Goal: Task Accomplishment & Management: Use online tool/utility

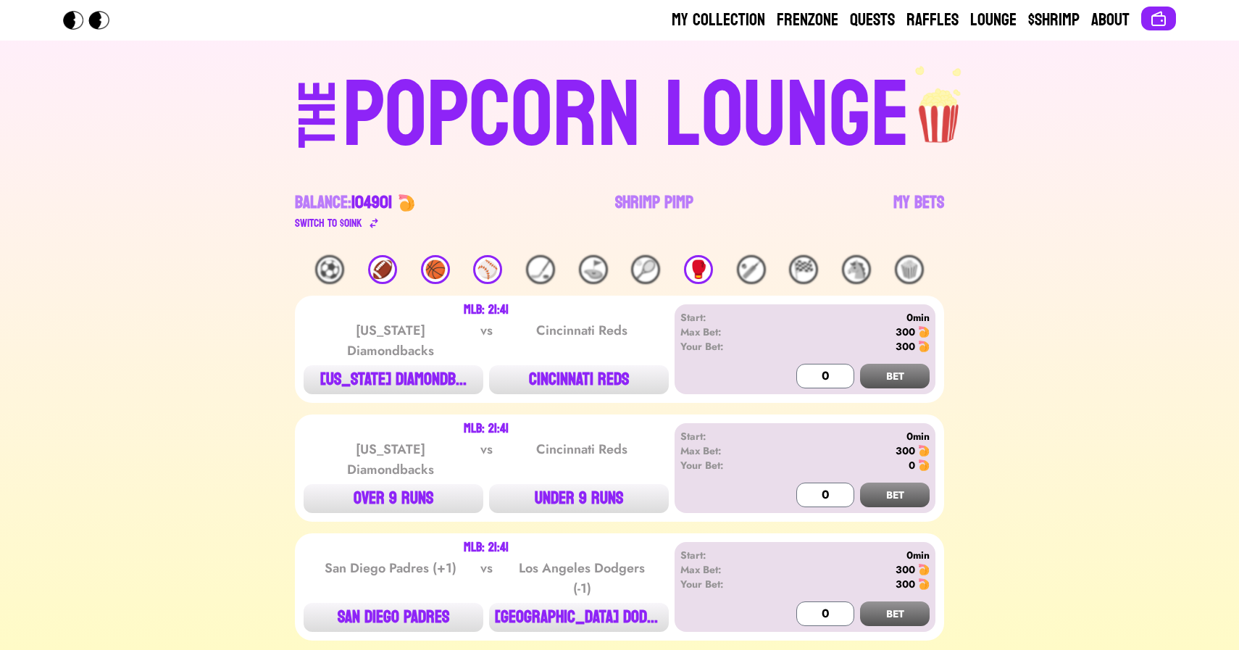
click at [633, 191] on link "Shrimp Pimp" at bounding box center [654, 211] width 78 height 41
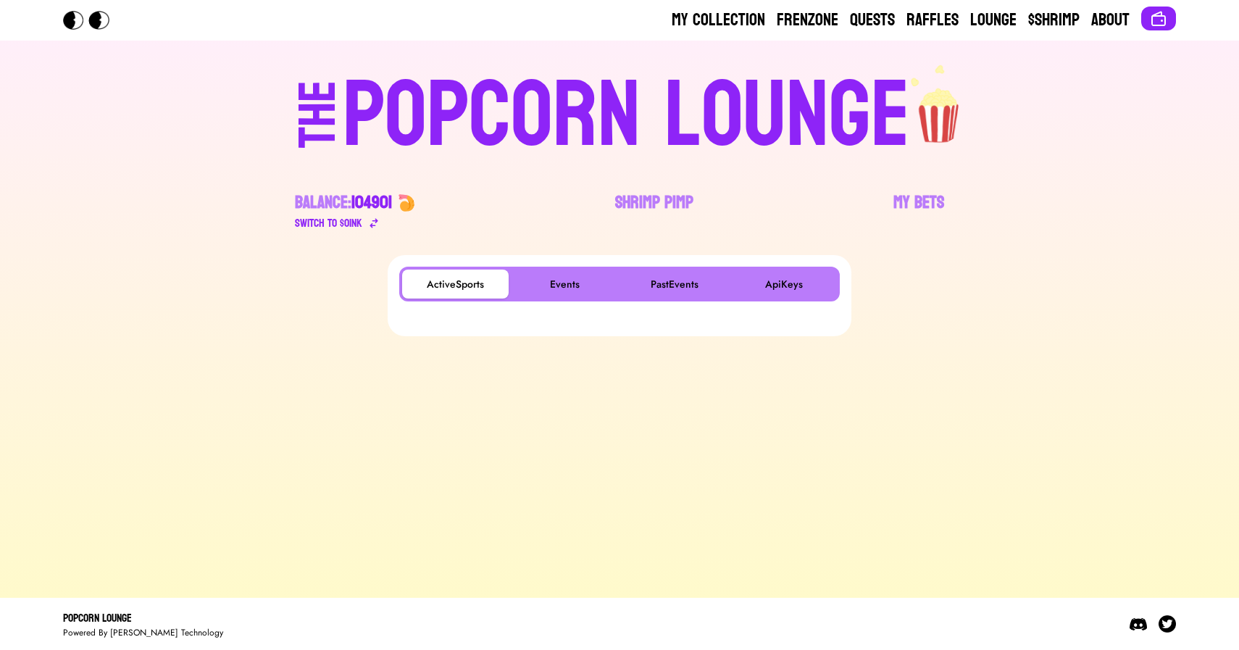
click at [566, 303] on div "ActiveSports Events PastEvents ApiKeys" at bounding box center [619, 296] width 441 height 58
click at [567, 291] on button "Events" at bounding box center [565, 284] width 107 height 29
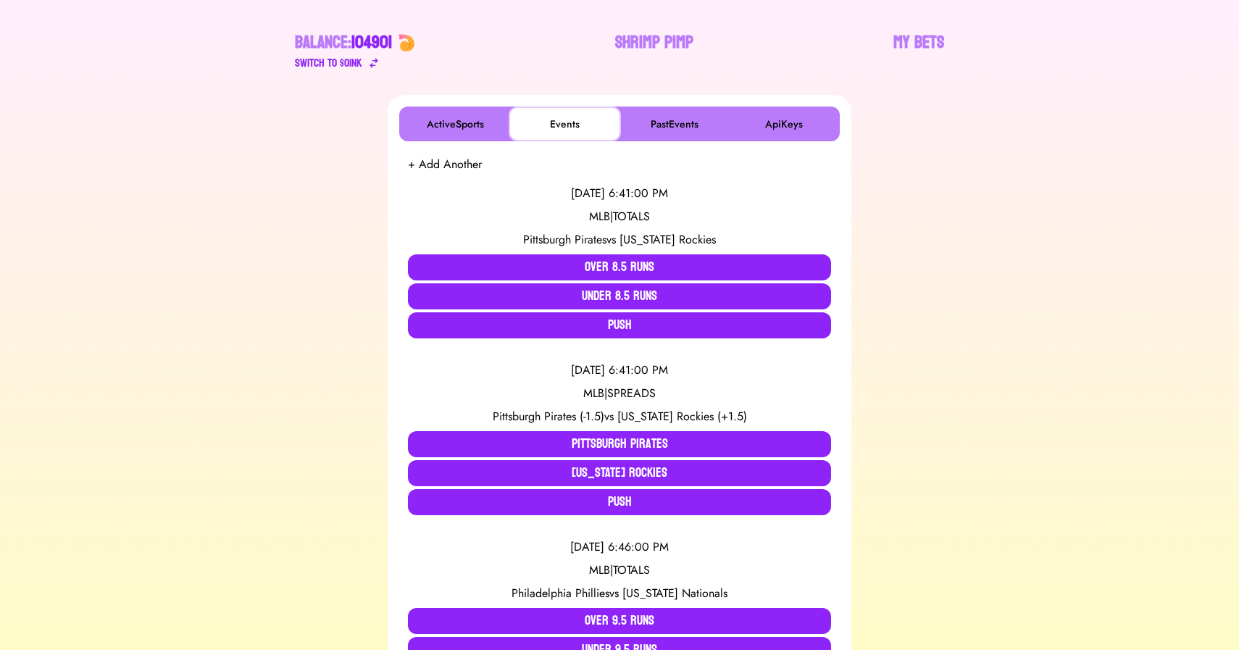
scroll to position [167, 0]
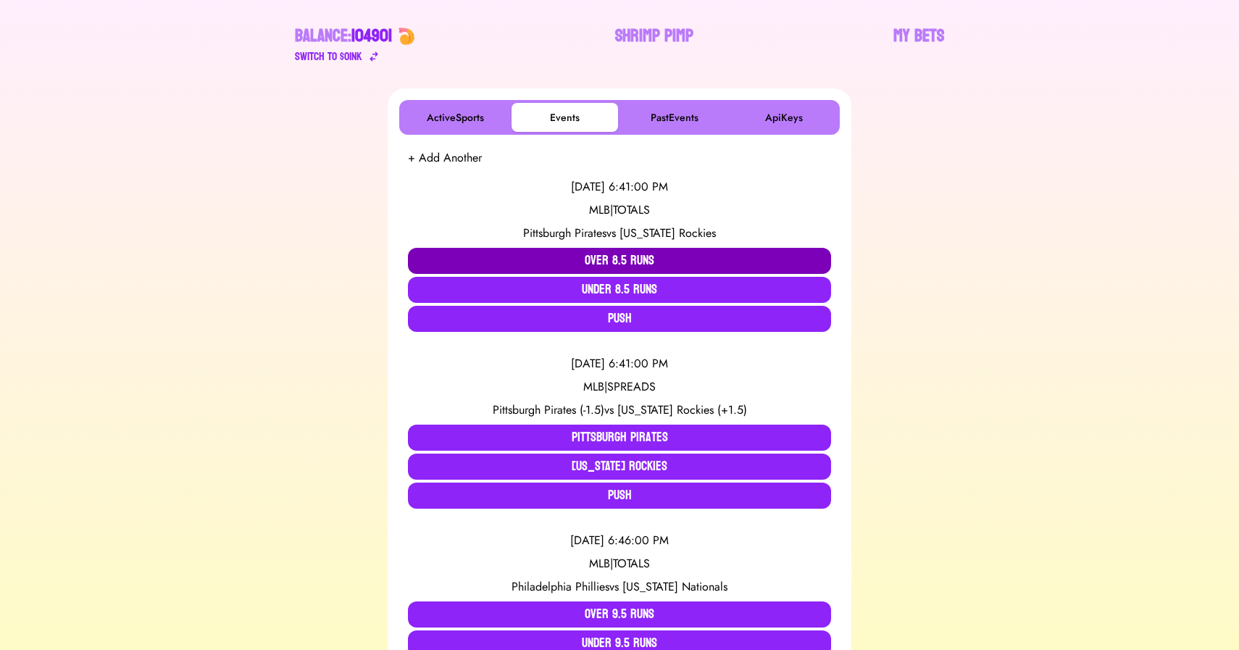
click at [457, 255] on button "Over 8.5 Runs" at bounding box center [619, 261] width 423 height 26
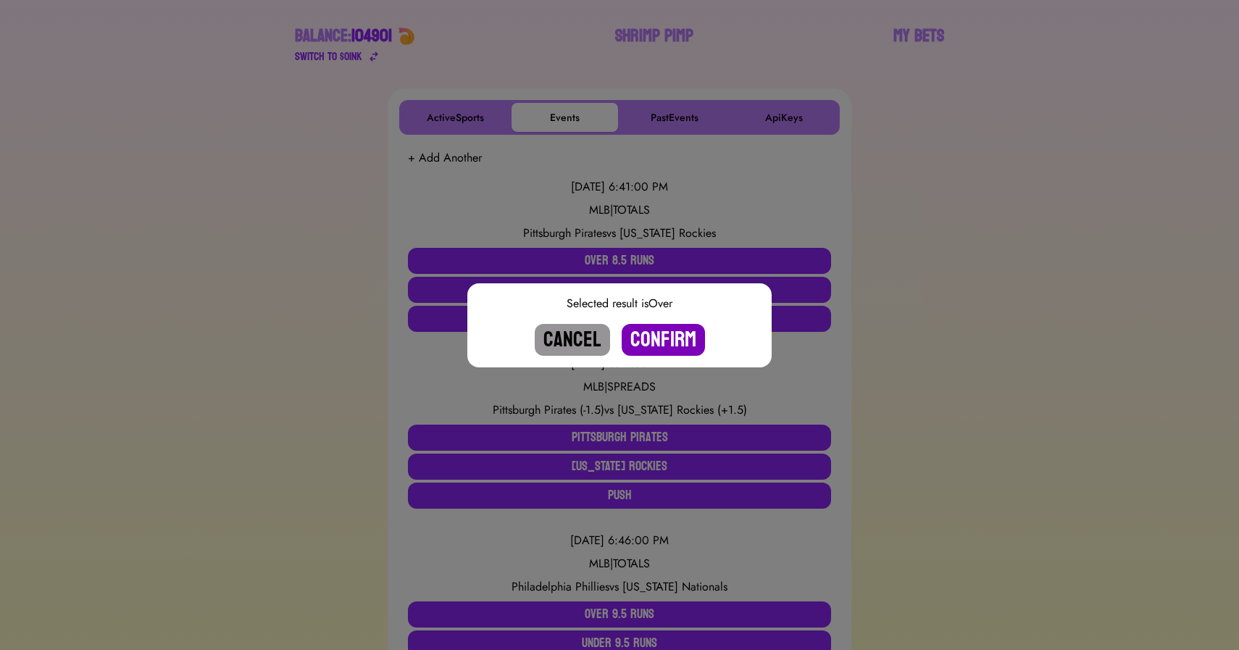
click at [648, 343] on button "Confirm" at bounding box center [663, 340] width 83 height 32
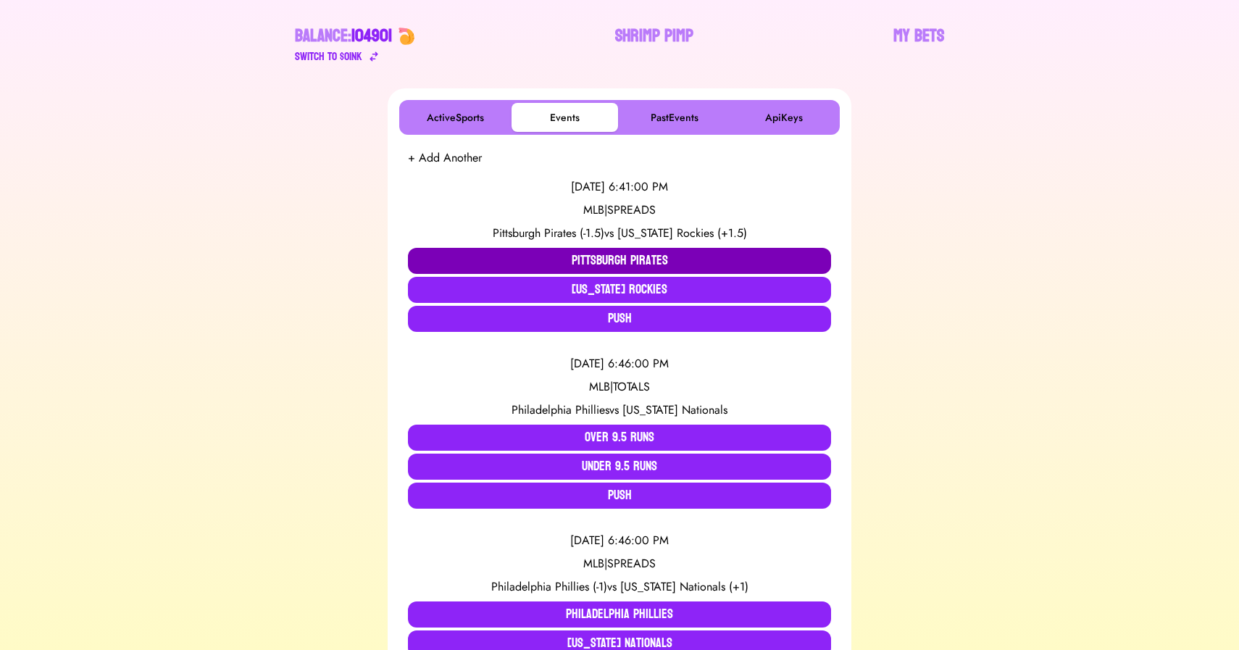
click at [591, 255] on button "Pittsburgh Pirates" at bounding box center [619, 261] width 423 height 26
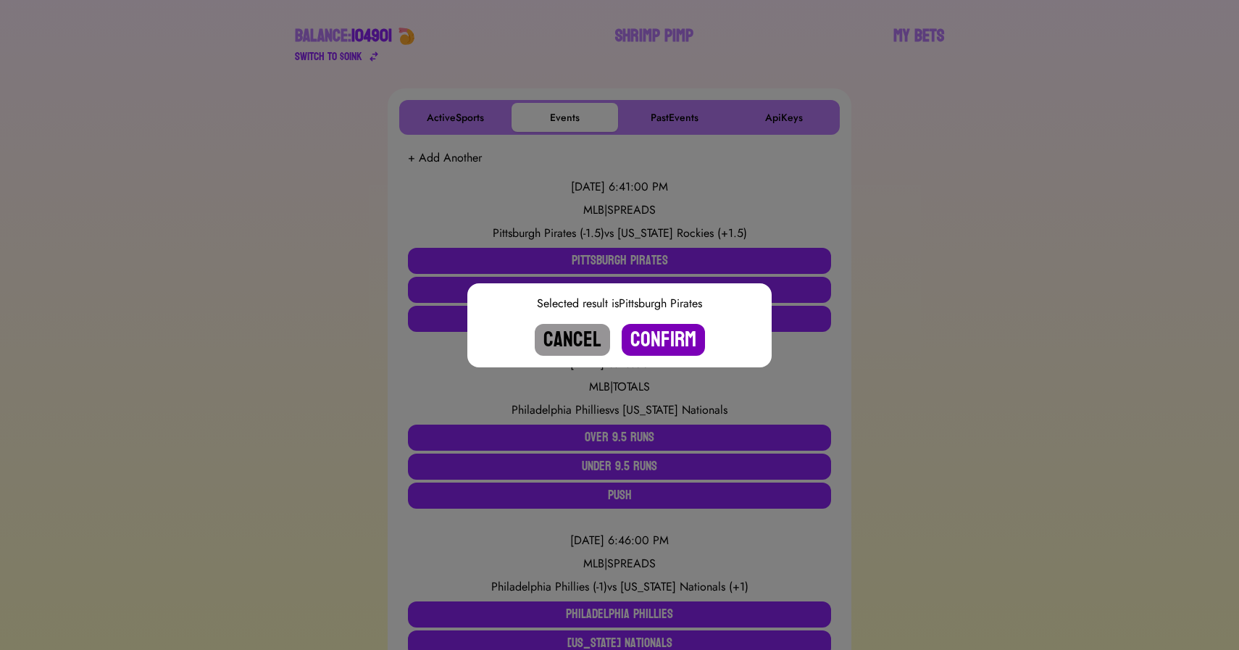
click at [682, 349] on button "Confirm" at bounding box center [663, 340] width 83 height 32
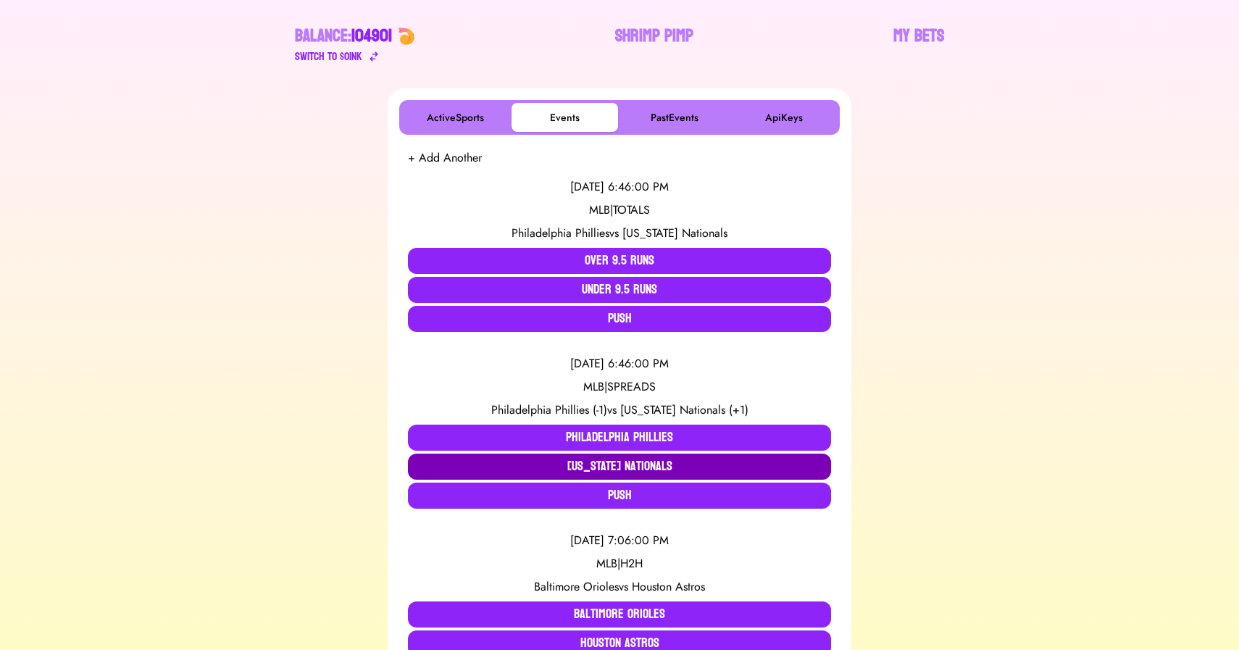
click at [545, 471] on button "[US_STATE] Nationals" at bounding box center [619, 467] width 423 height 26
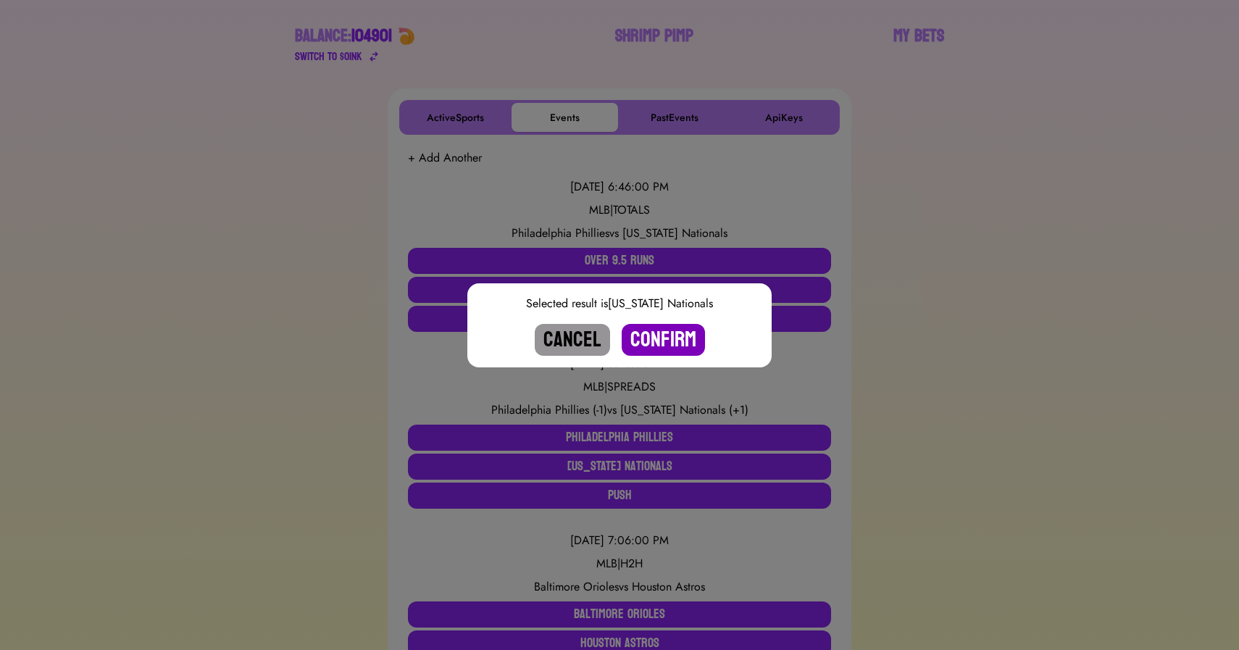
click at [654, 346] on button "Confirm" at bounding box center [663, 340] width 83 height 32
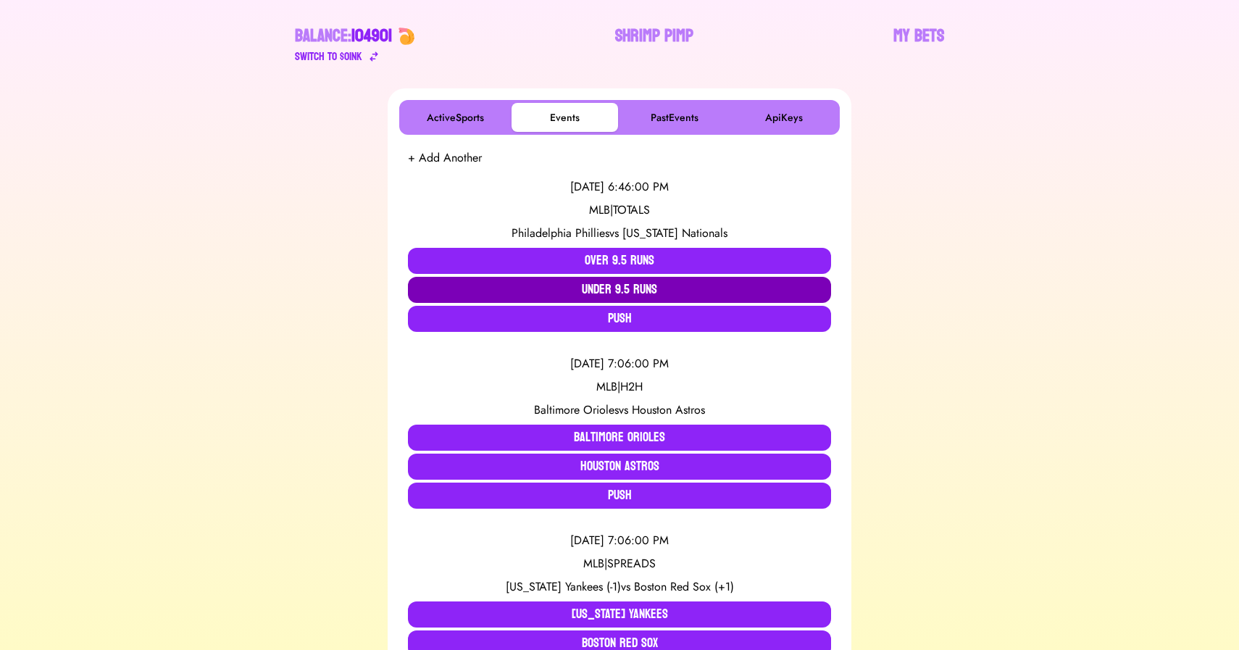
click at [604, 298] on button "Under 9.5 Runs" at bounding box center [619, 290] width 423 height 26
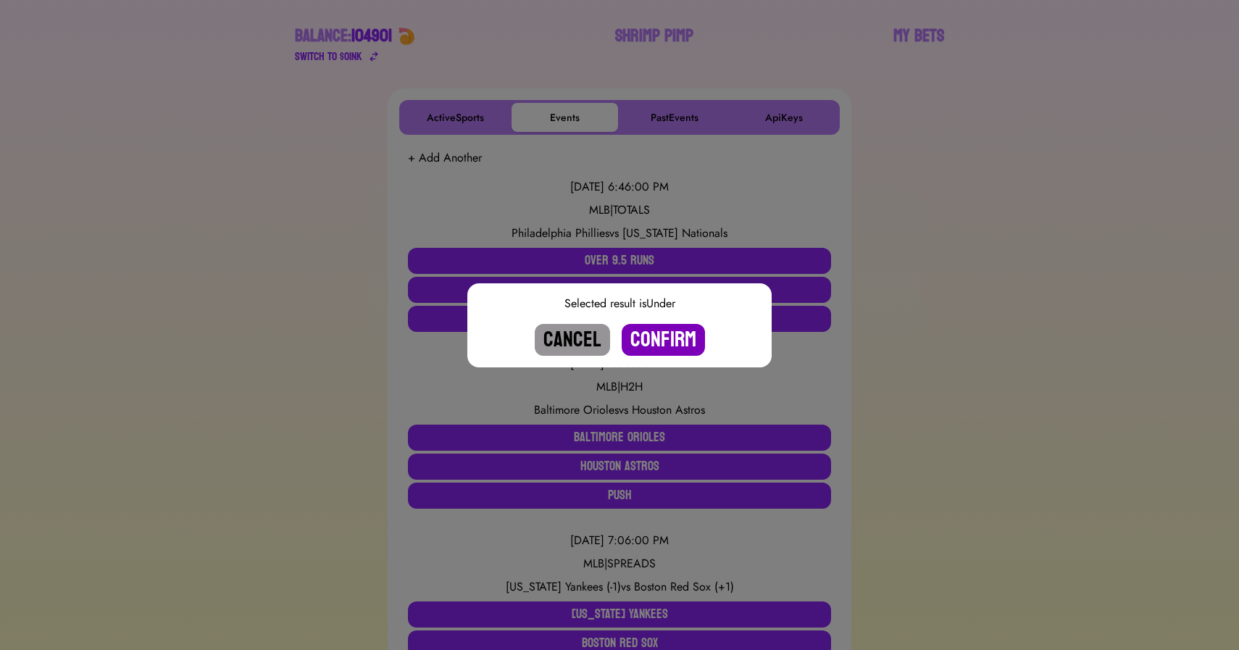
click at [654, 336] on button "Confirm" at bounding box center [663, 340] width 83 height 32
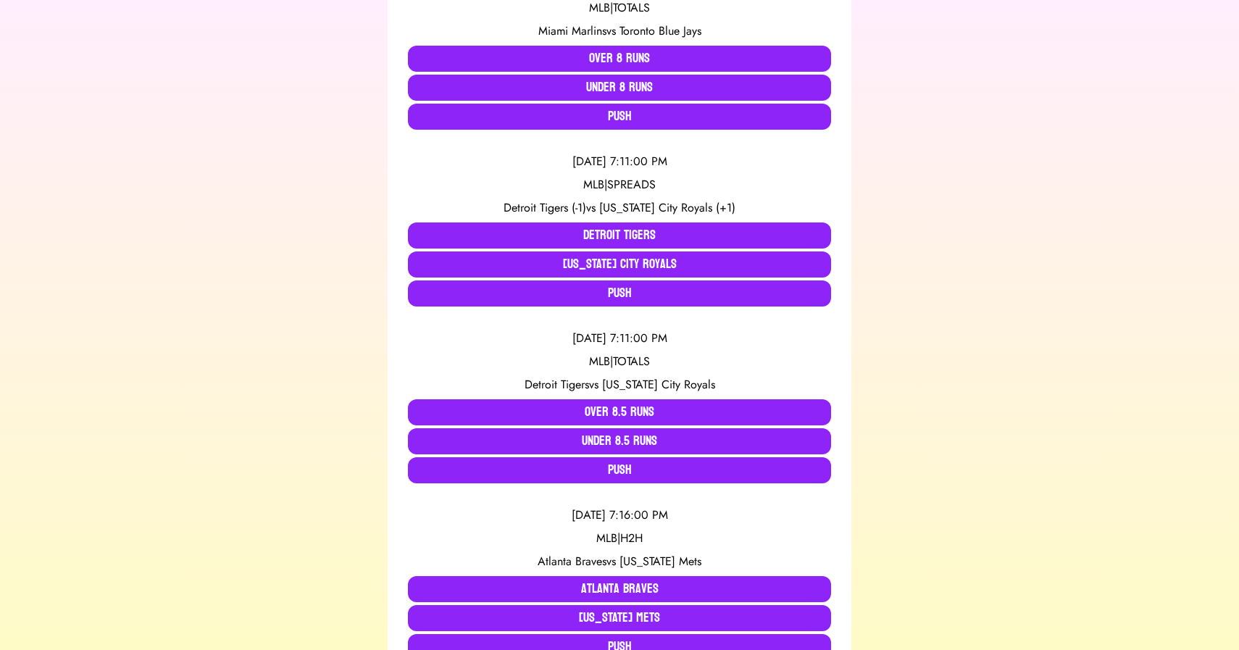
scroll to position [1819, 0]
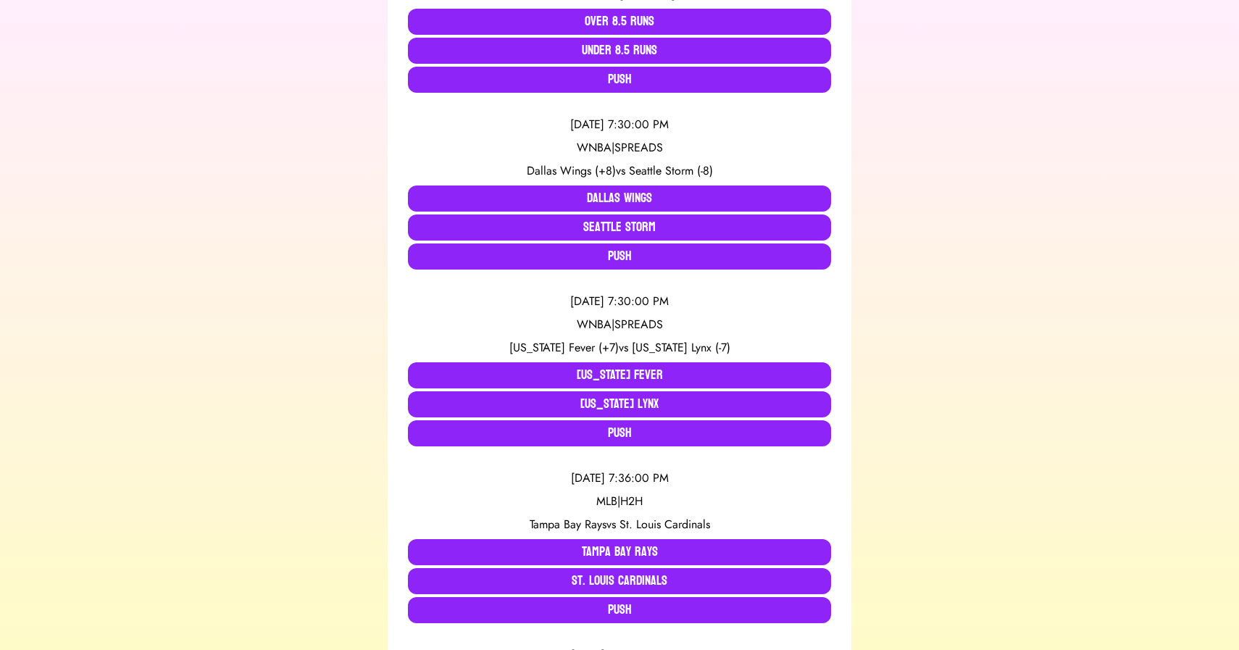
scroll to position [2003, 0]
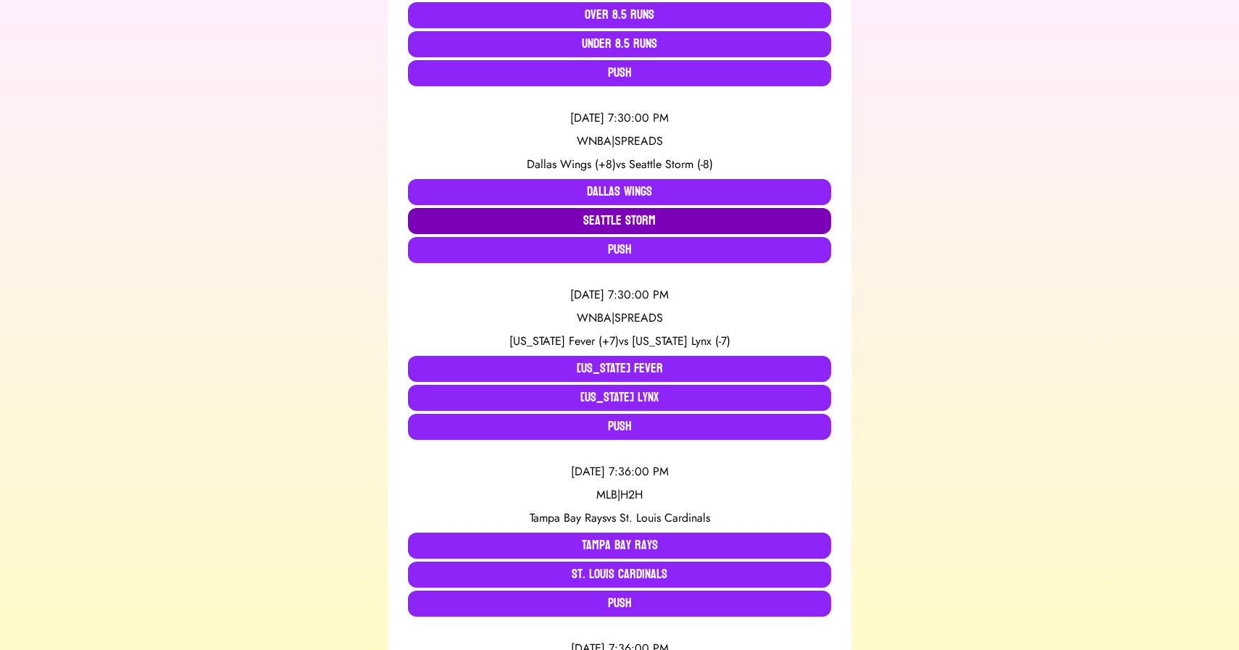
click at [532, 218] on button "Seattle Storm" at bounding box center [619, 221] width 423 height 26
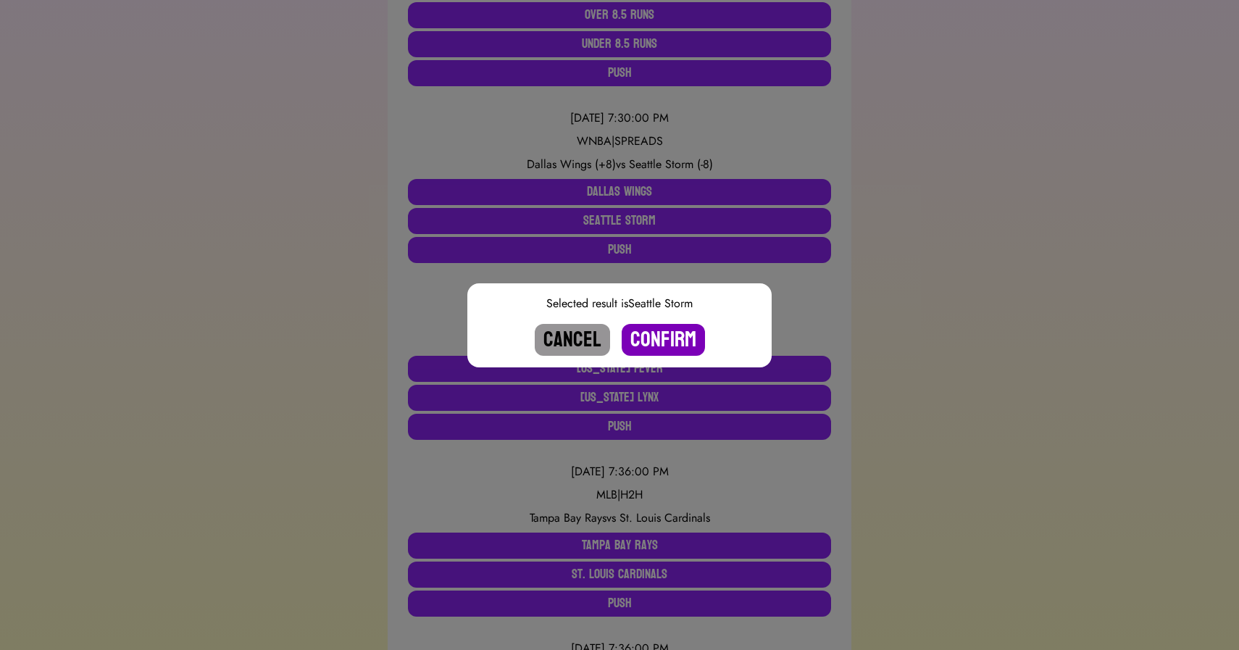
click at [653, 337] on button "Confirm" at bounding box center [663, 340] width 83 height 32
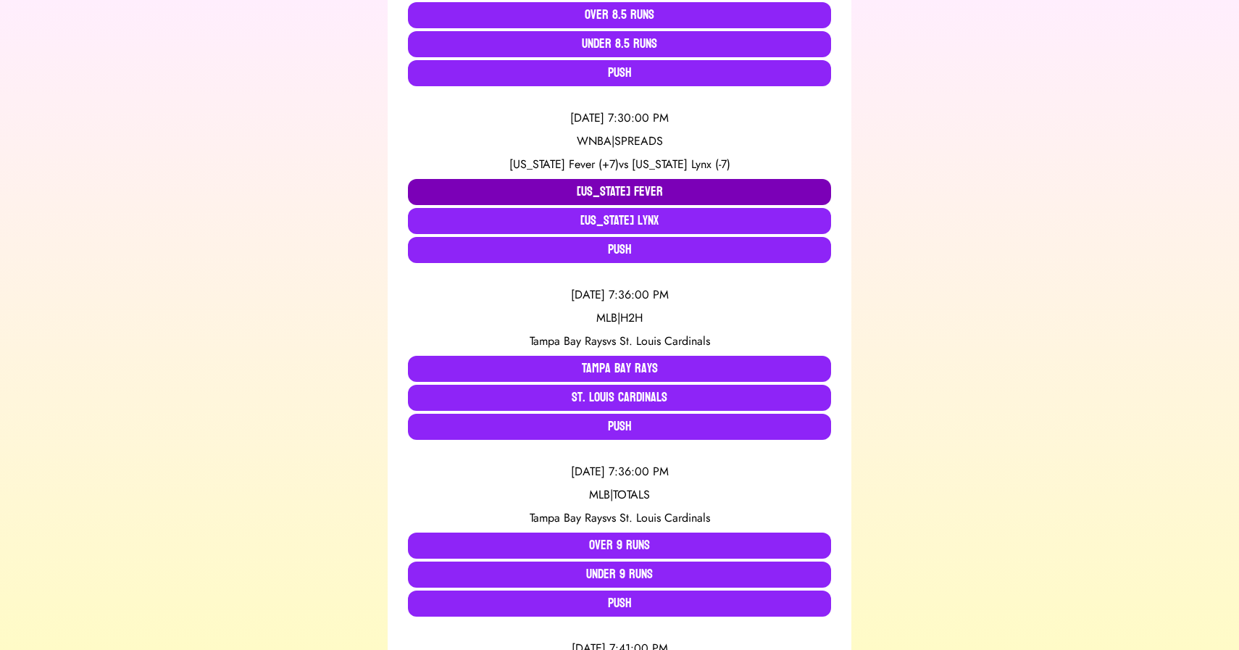
click at [527, 181] on button "[US_STATE] Fever" at bounding box center [619, 192] width 423 height 26
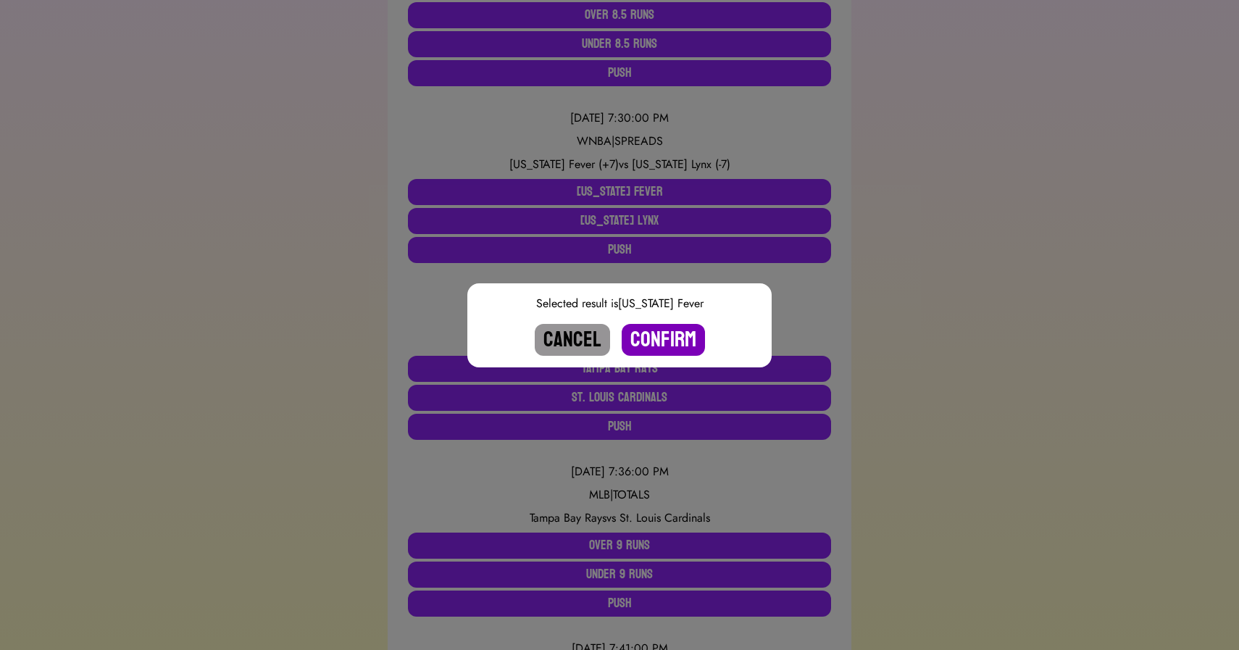
click at [663, 333] on button "Confirm" at bounding box center [663, 340] width 83 height 32
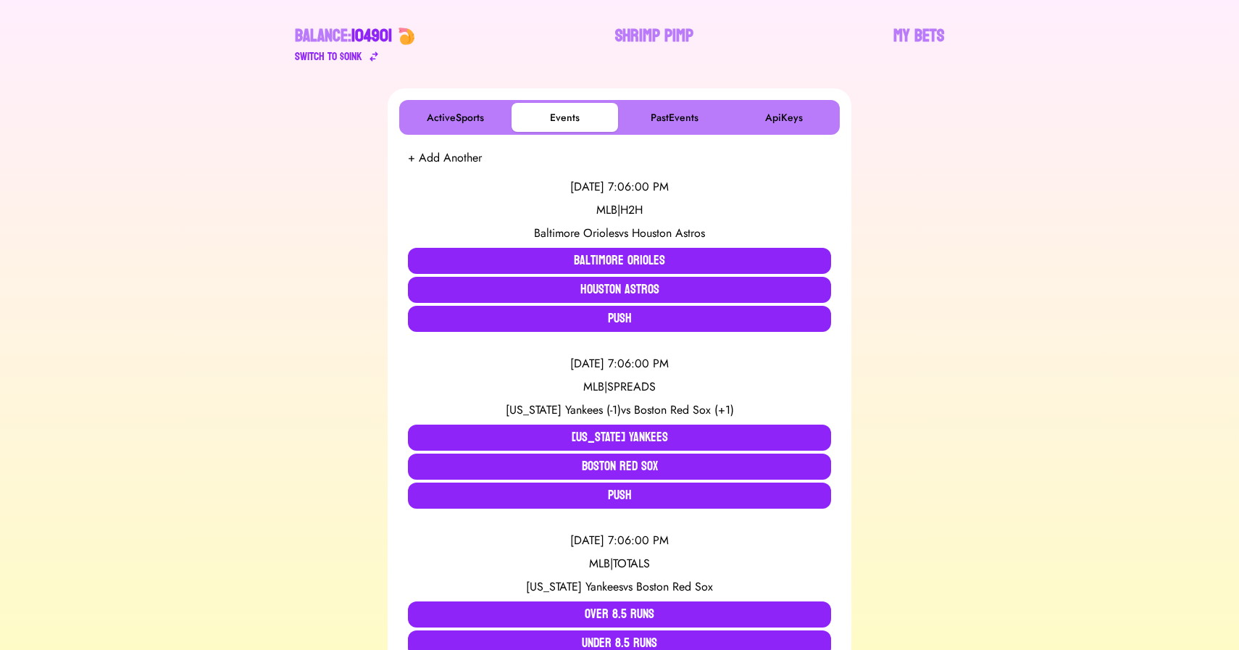
scroll to position [0, 0]
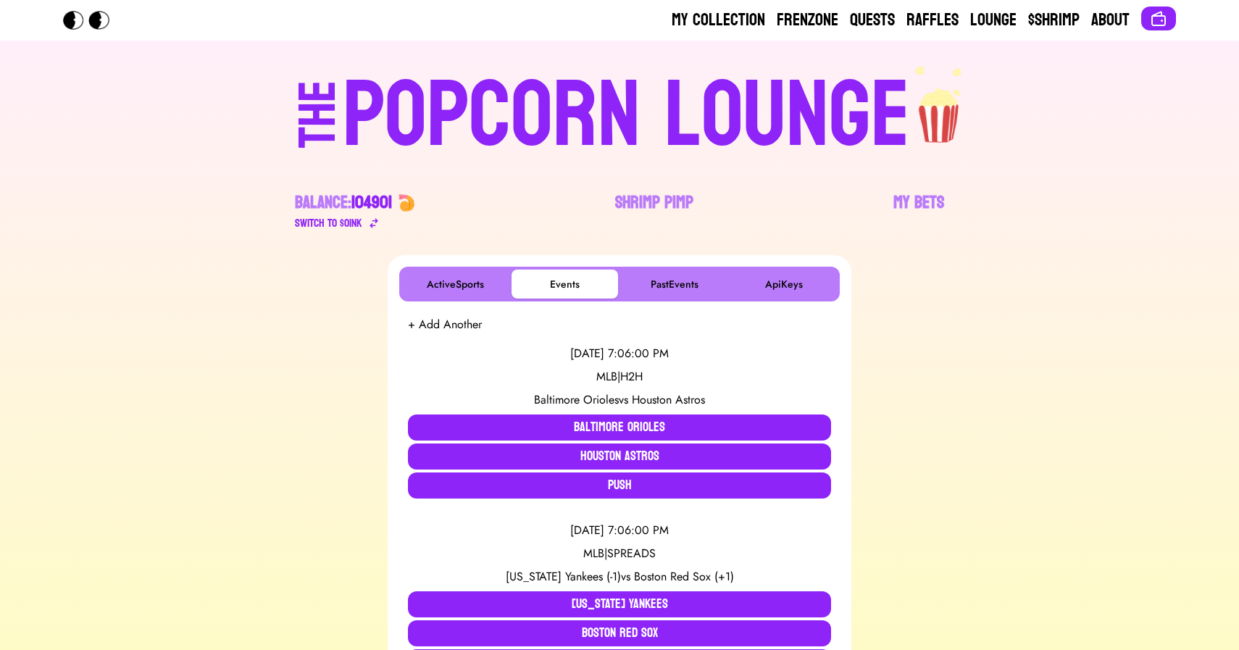
click at [450, 101] on div "POPCORN LOUNGE" at bounding box center [626, 116] width 567 height 93
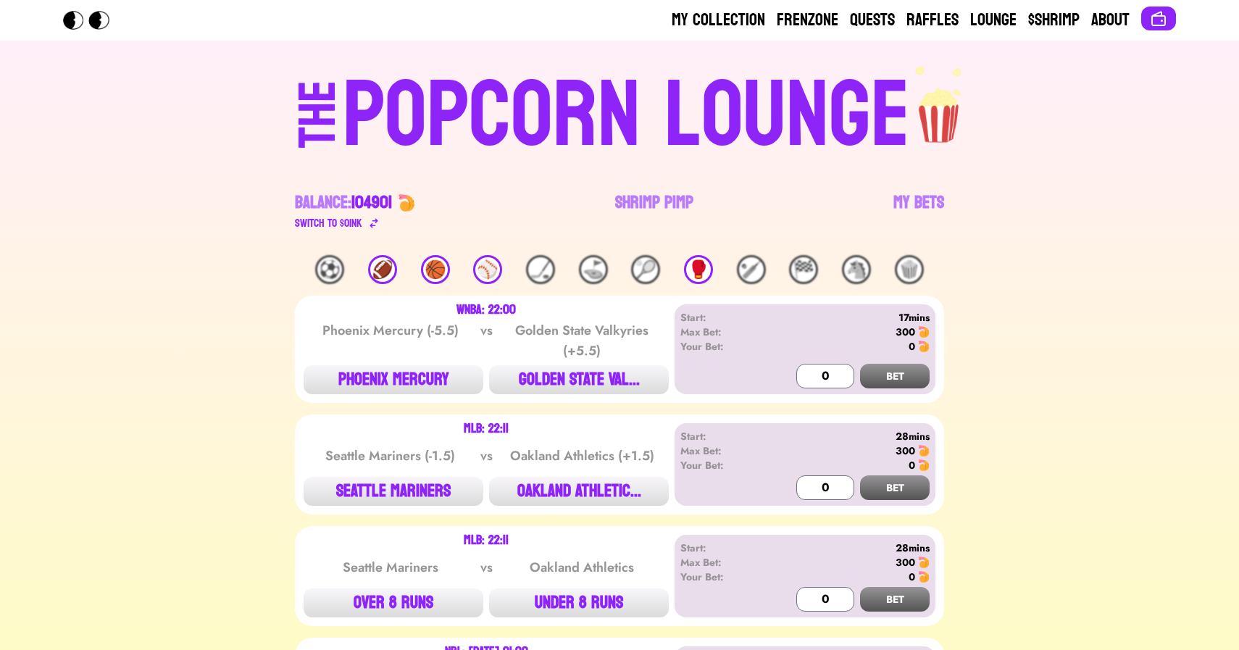
click at [198, 166] on div "THE POPCORN LOUNGE Balance: 104901 Switch to $ OINK Shrimp Pimp My Bets" at bounding box center [619, 148] width 927 height 214
click at [638, 201] on link "Shrimp Pimp" at bounding box center [654, 211] width 78 height 41
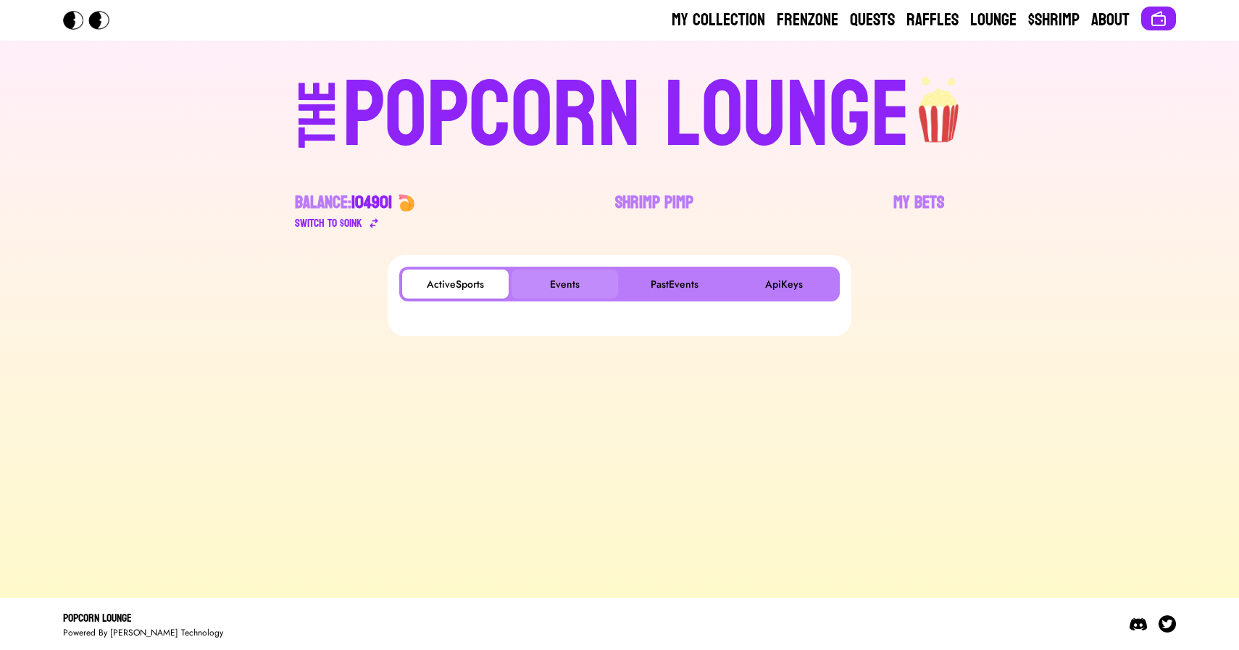
click at [570, 275] on button "Events" at bounding box center [565, 284] width 107 height 29
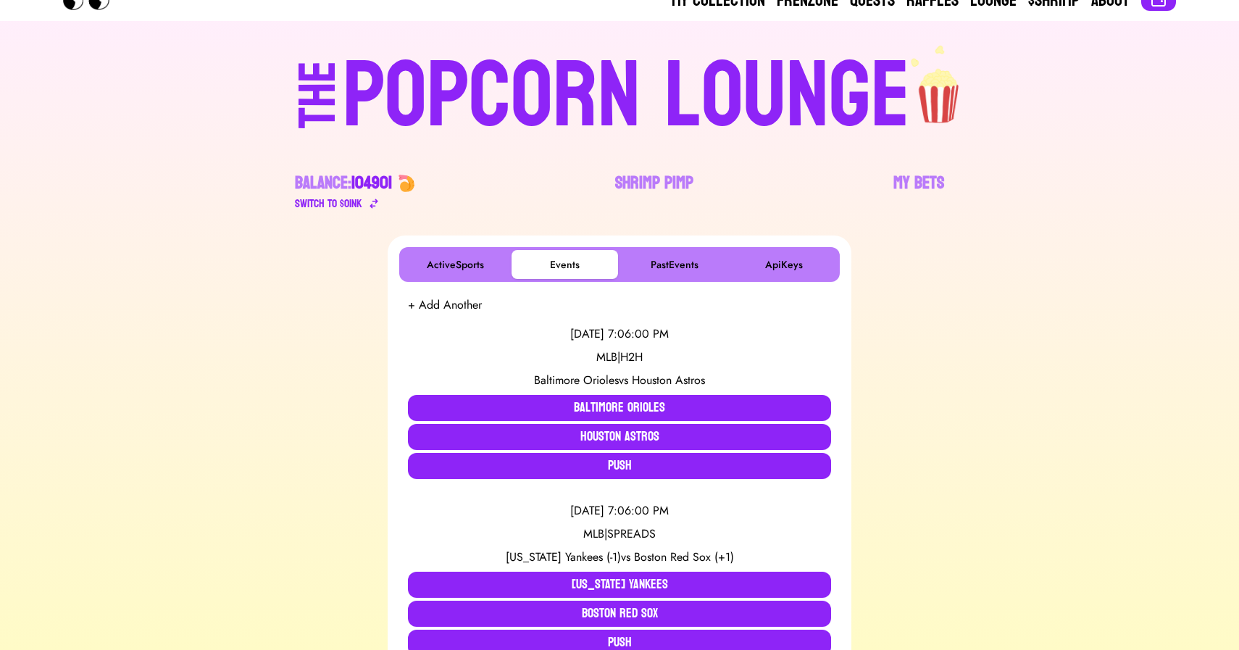
scroll to position [782, 0]
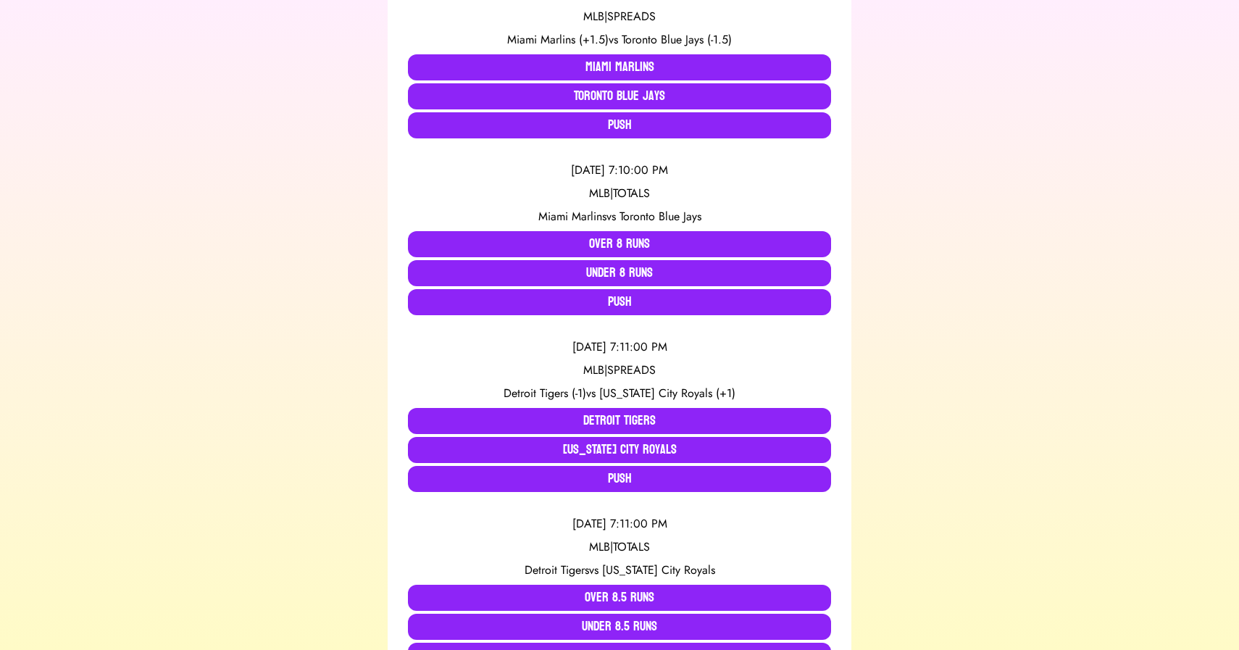
scroll to position [1066, 0]
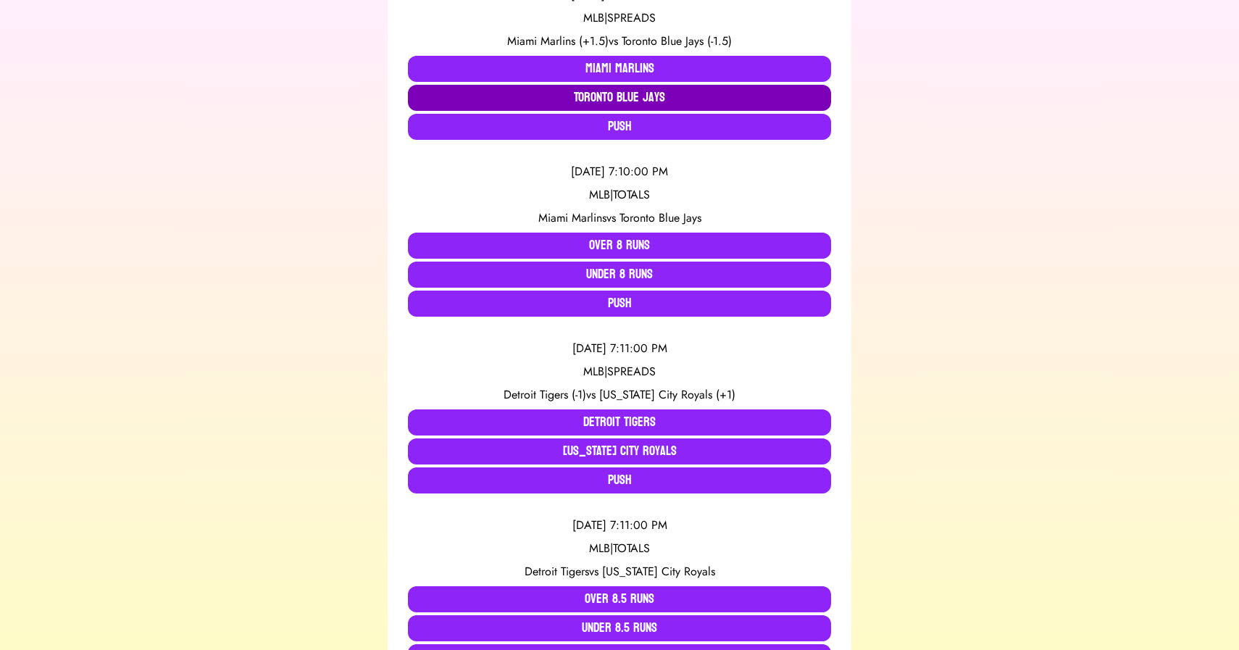
click at [580, 99] on button "Toronto Blue Jays" at bounding box center [619, 98] width 423 height 26
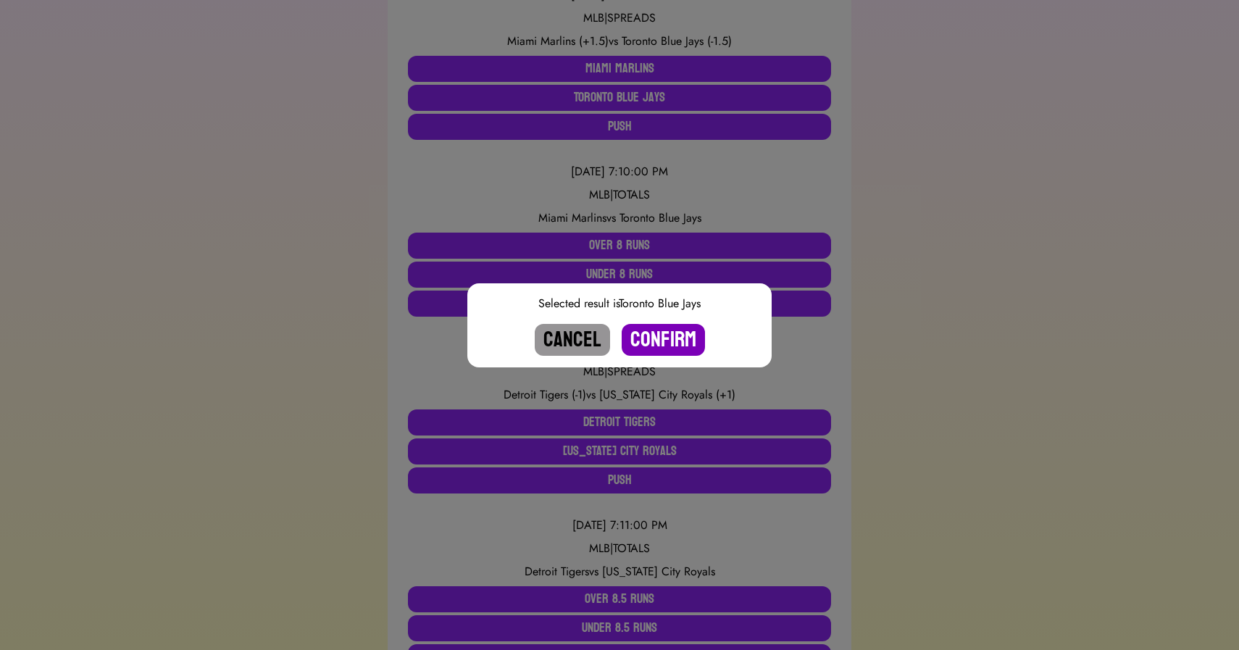
click at [659, 343] on button "Confirm" at bounding box center [663, 340] width 83 height 32
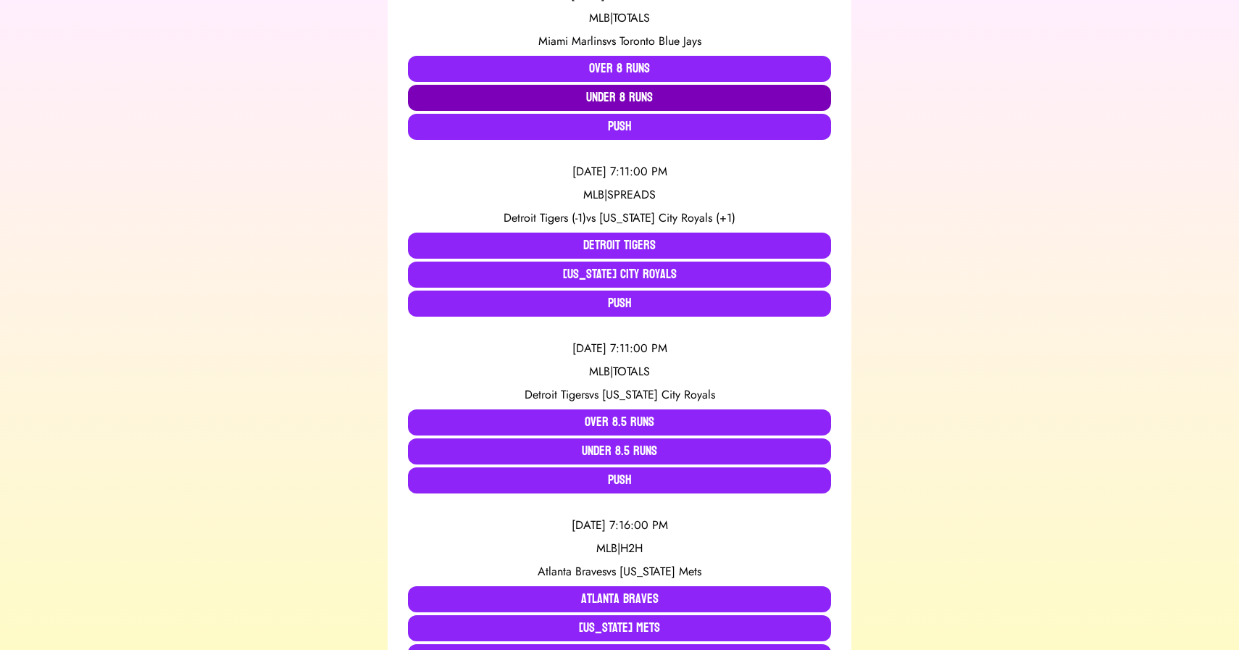
click at [612, 94] on button "Under 8 Runs" at bounding box center [619, 98] width 423 height 26
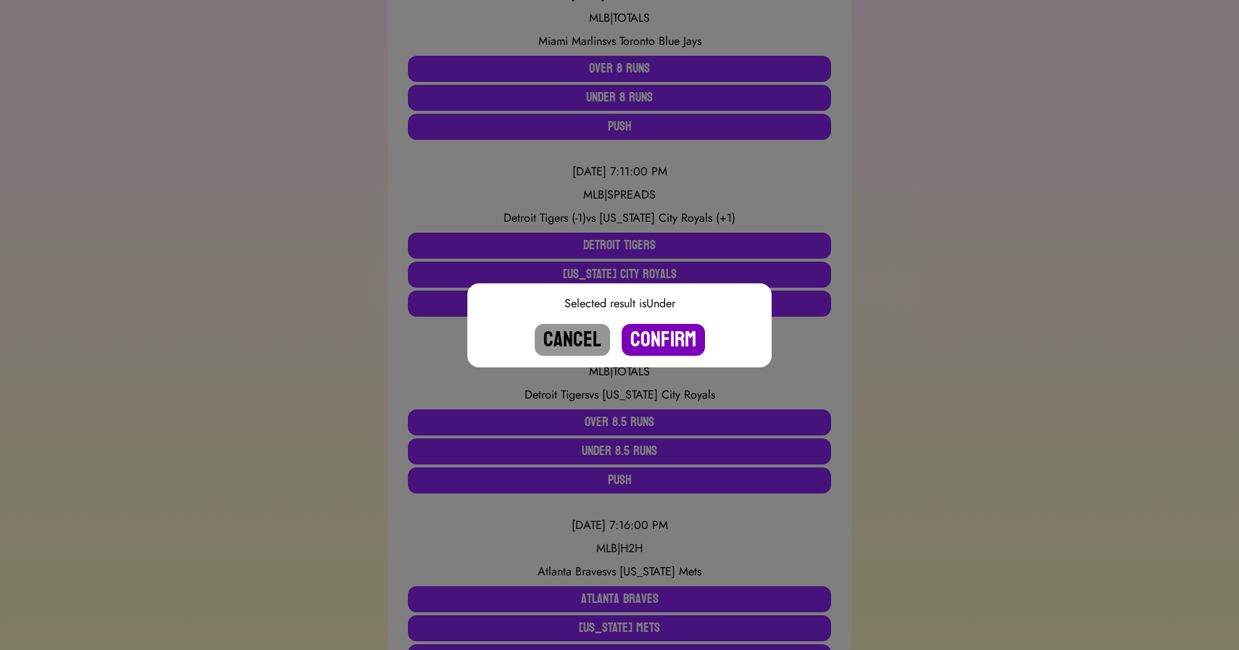
click at [656, 335] on button "Confirm" at bounding box center [663, 340] width 83 height 32
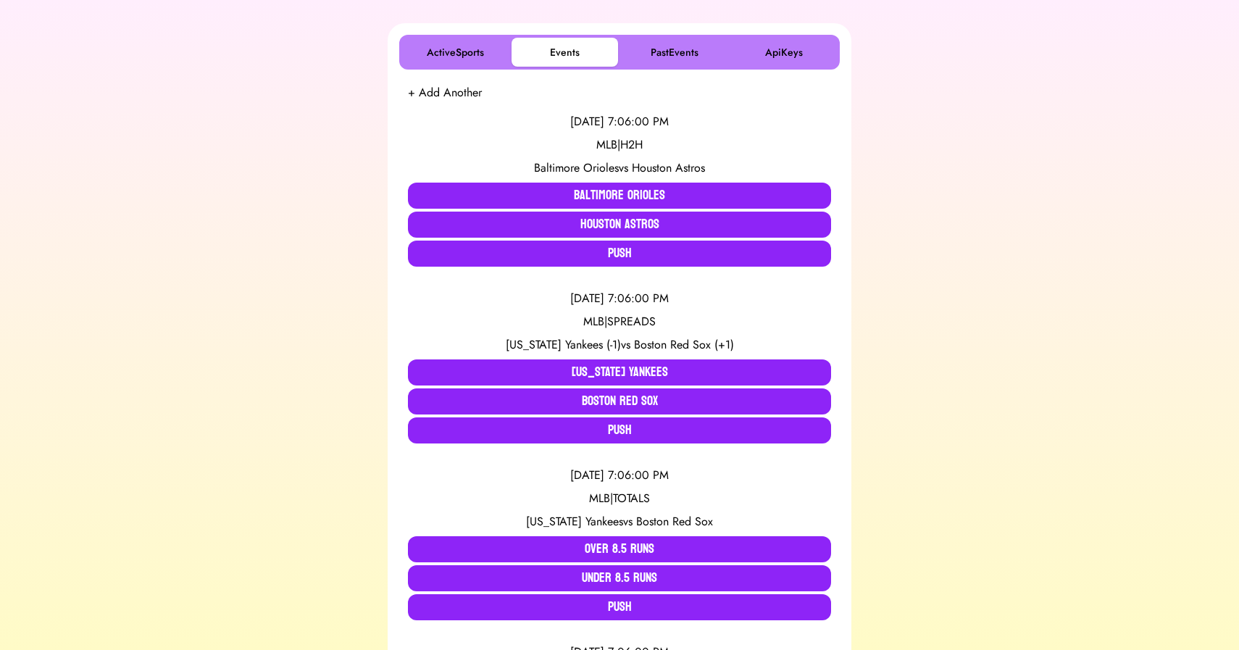
scroll to position [0, 0]
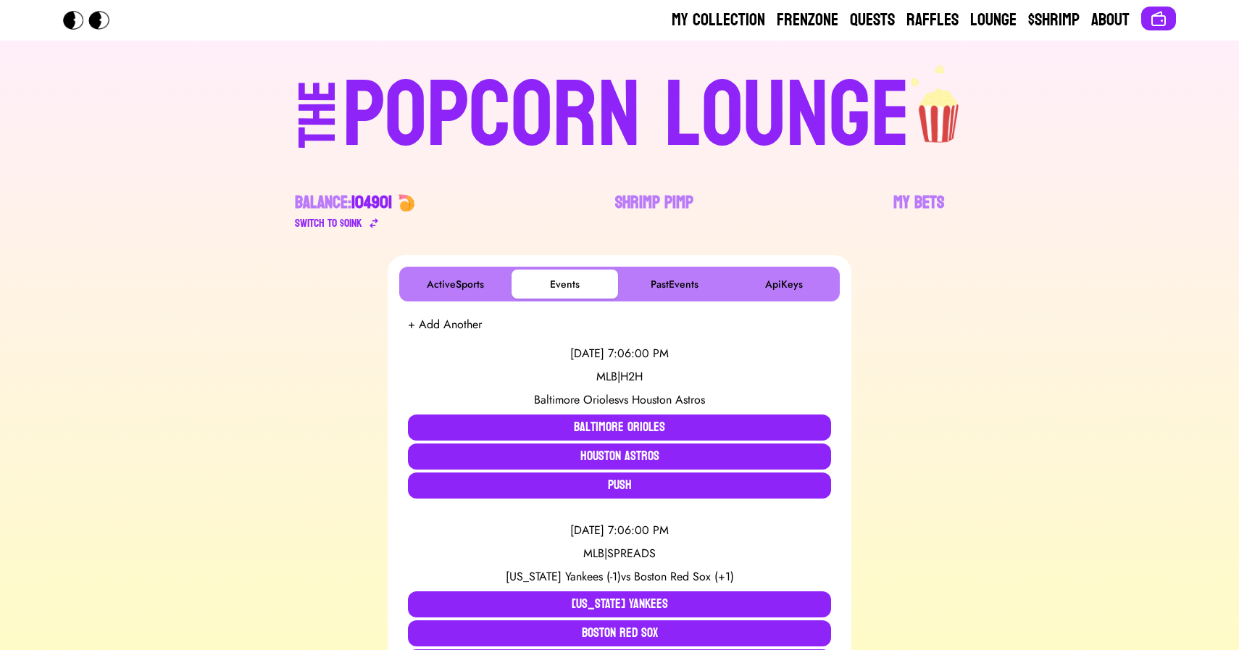
click at [619, 94] on div "POPCORN LOUNGE" at bounding box center [626, 116] width 567 height 93
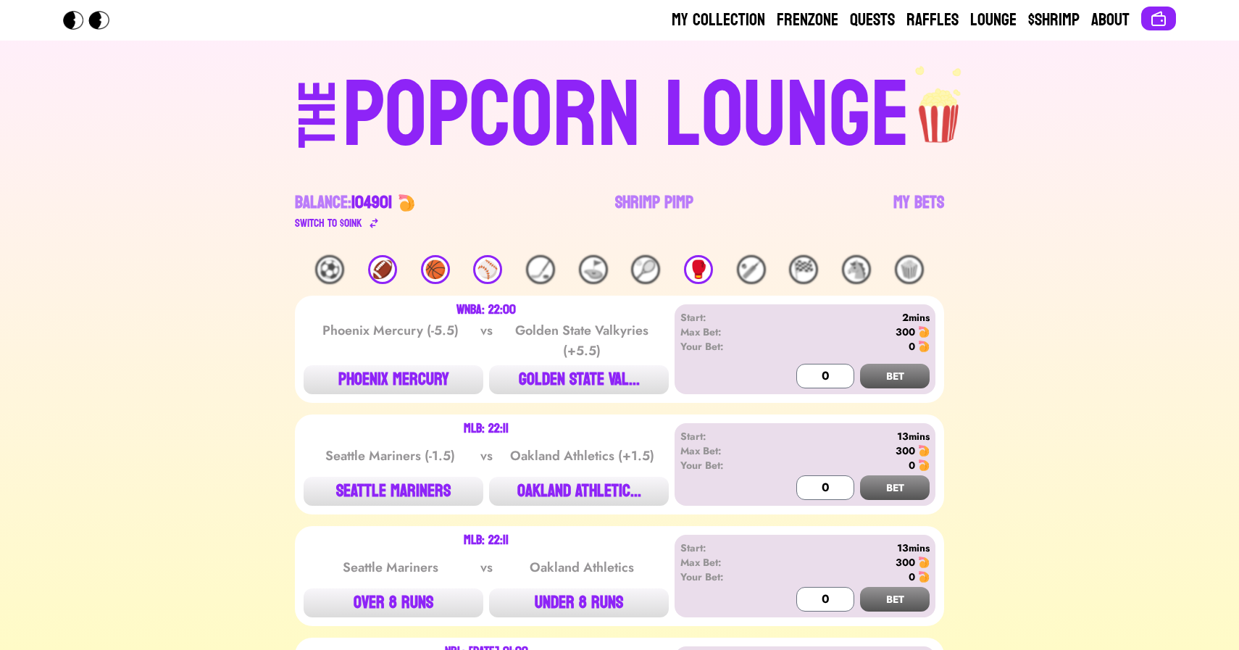
click at [435, 275] on div "🏀" at bounding box center [435, 269] width 29 height 29
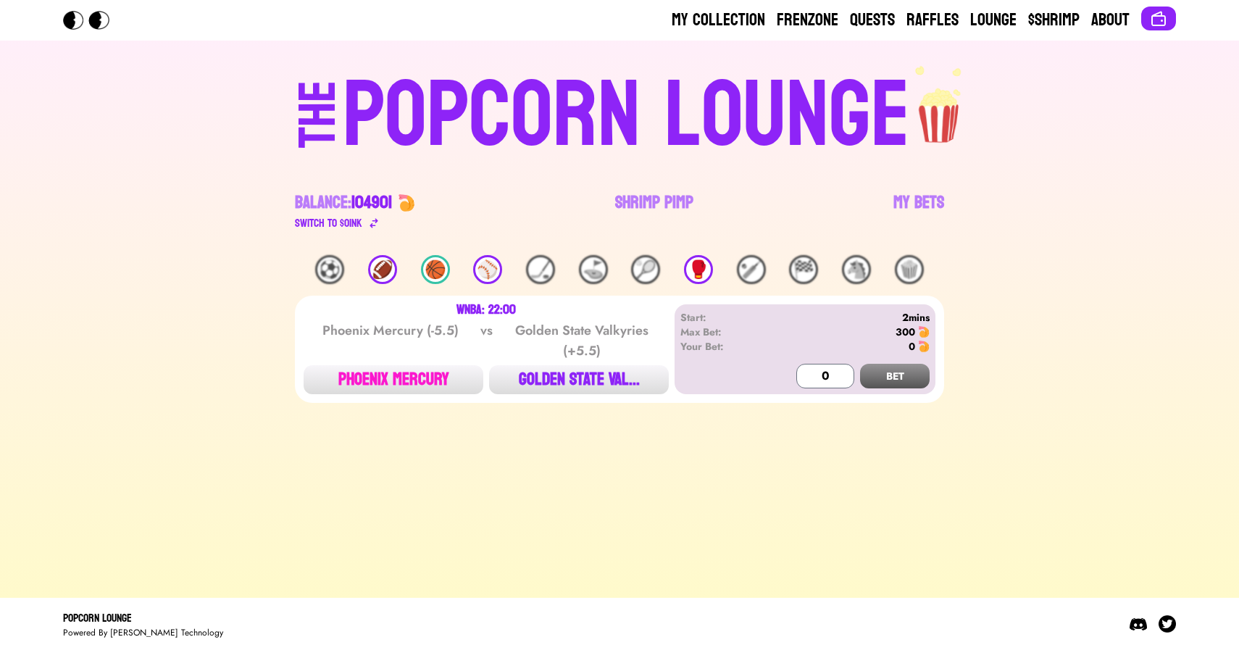
click at [401, 373] on button "PHOENIX MERCURY" at bounding box center [394, 379] width 180 height 29
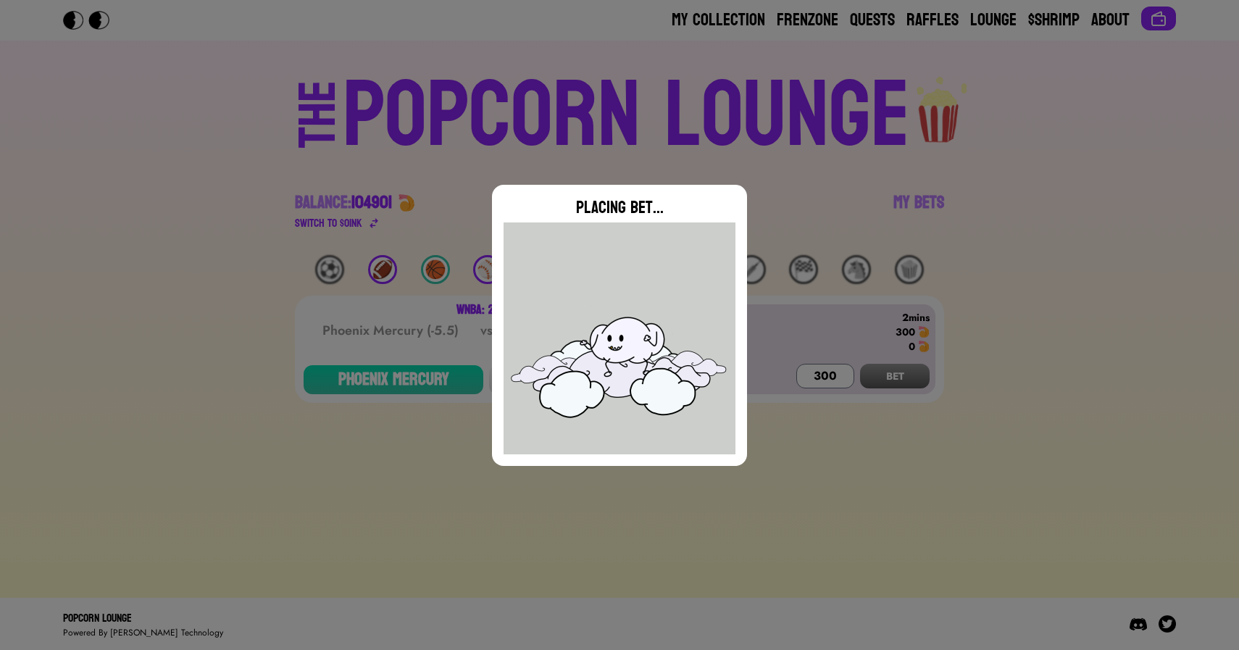
type input "0"
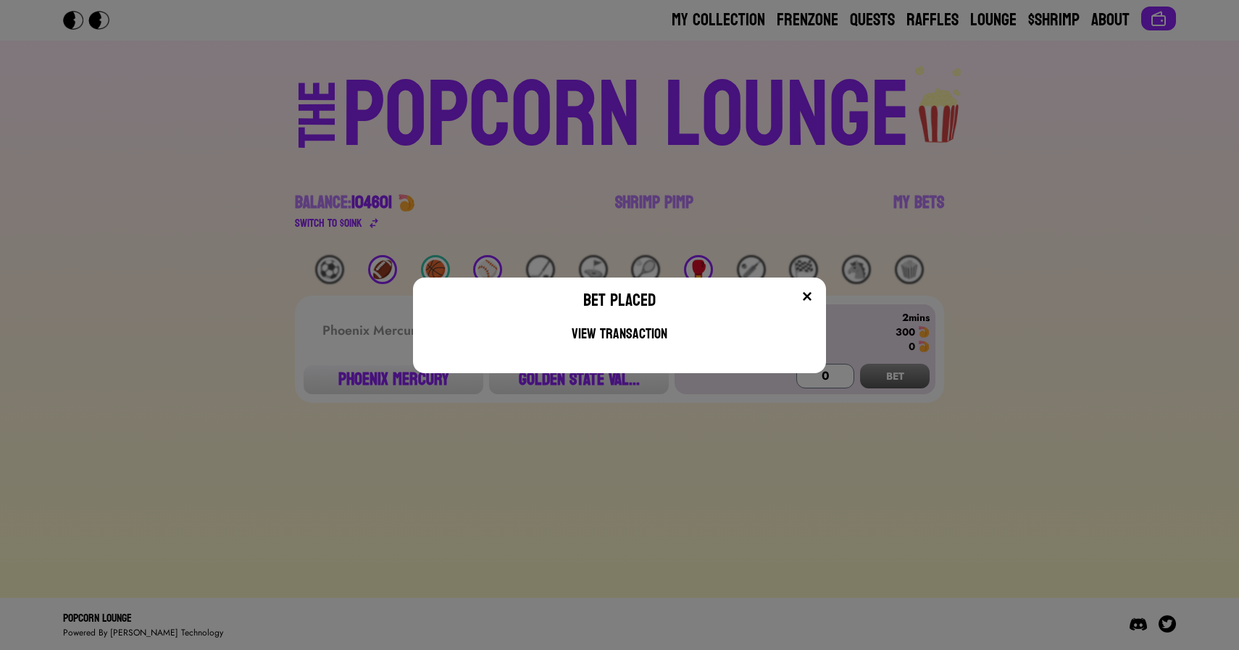
click at [298, 339] on div "Bet Placed View Transaction" at bounding box center [619, 325] width 1239 height 650
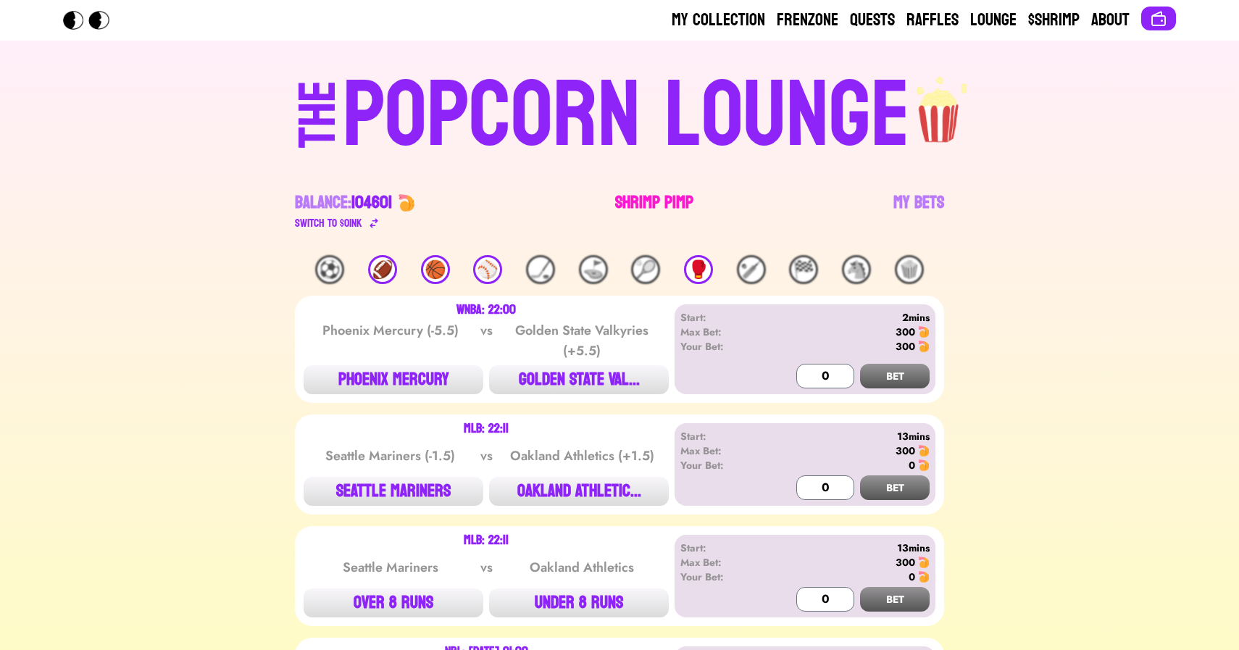
click at [645, 196] on link "Shrimp Pimp" at bounding box center [654, 211] width 78 height 41
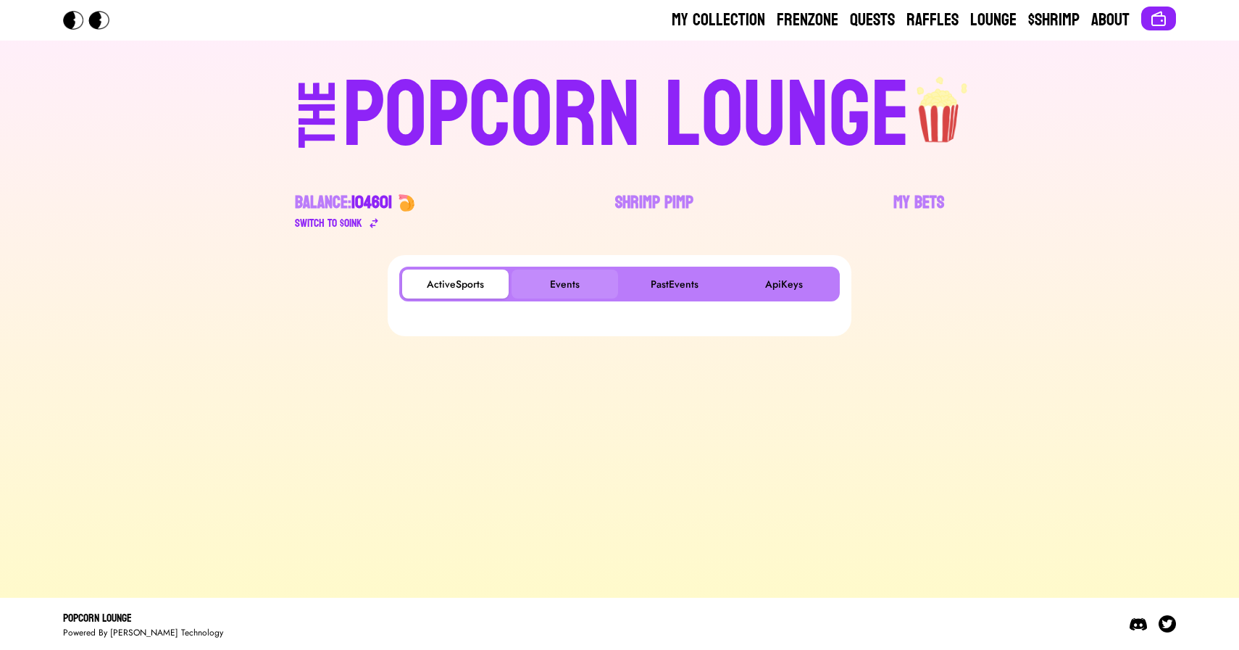
click at [556, 284] on button "Events" at bounding box center [565, 284] width 107 height 29
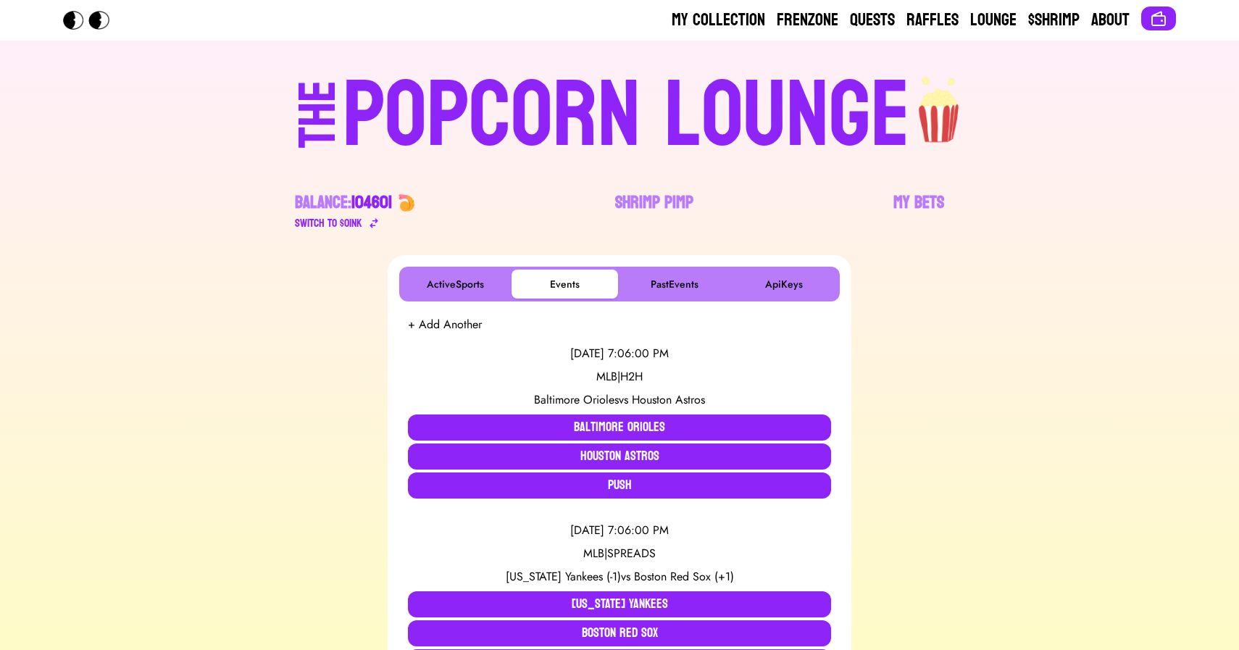
click at [577, 162] on div "POPCORN LOUNGE" at bounding box center [626, 116] width 567 height 93
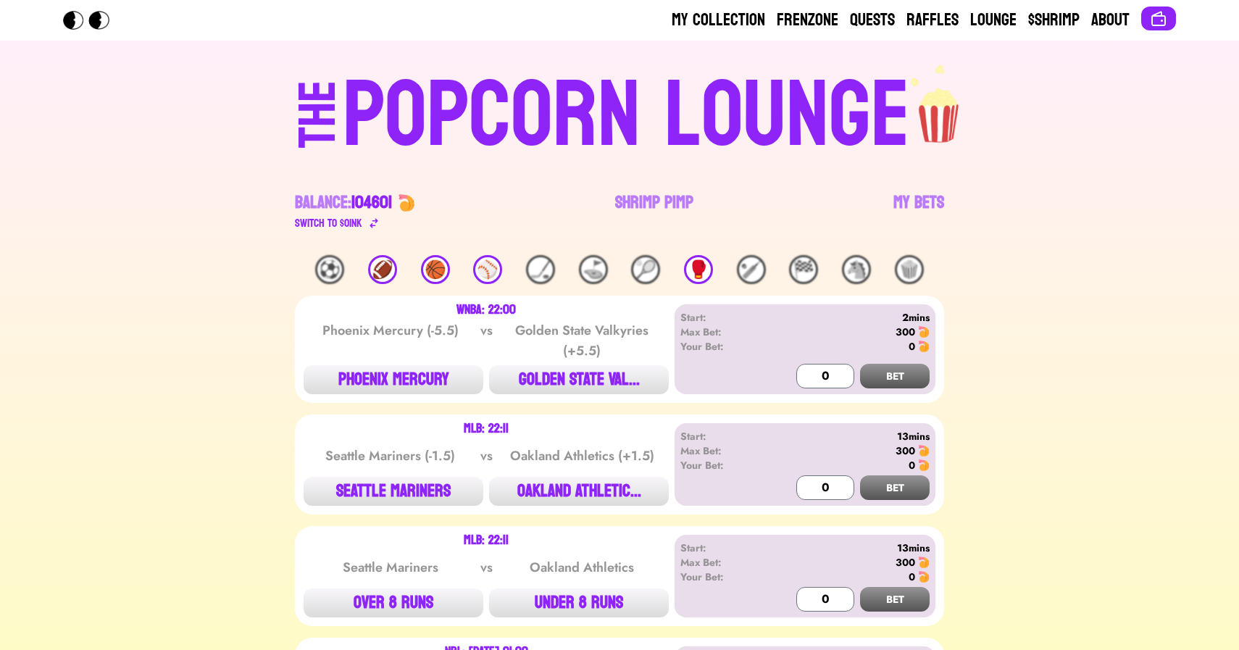
click at [697, 270] on div "🥊" at bounding box center [698, 269] width 29 height 29
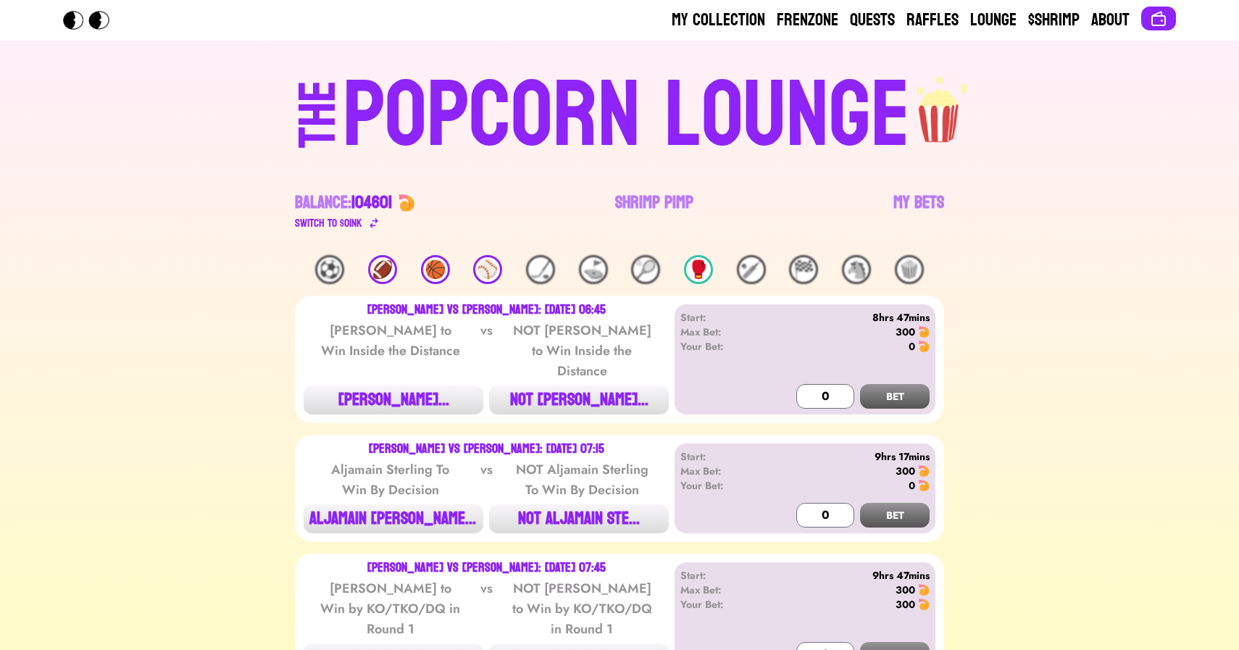
scroll to position [74, 0]
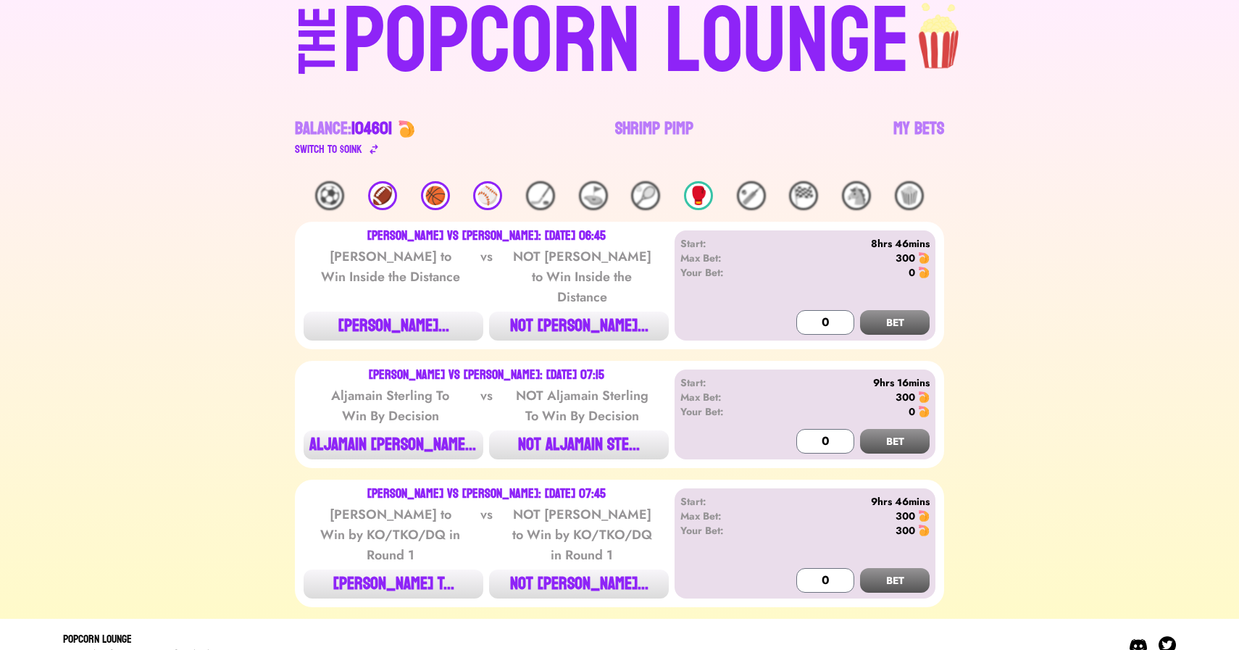
click at [325, 41] on div "THE" at bounding box center [318, 55] width 52 height 96
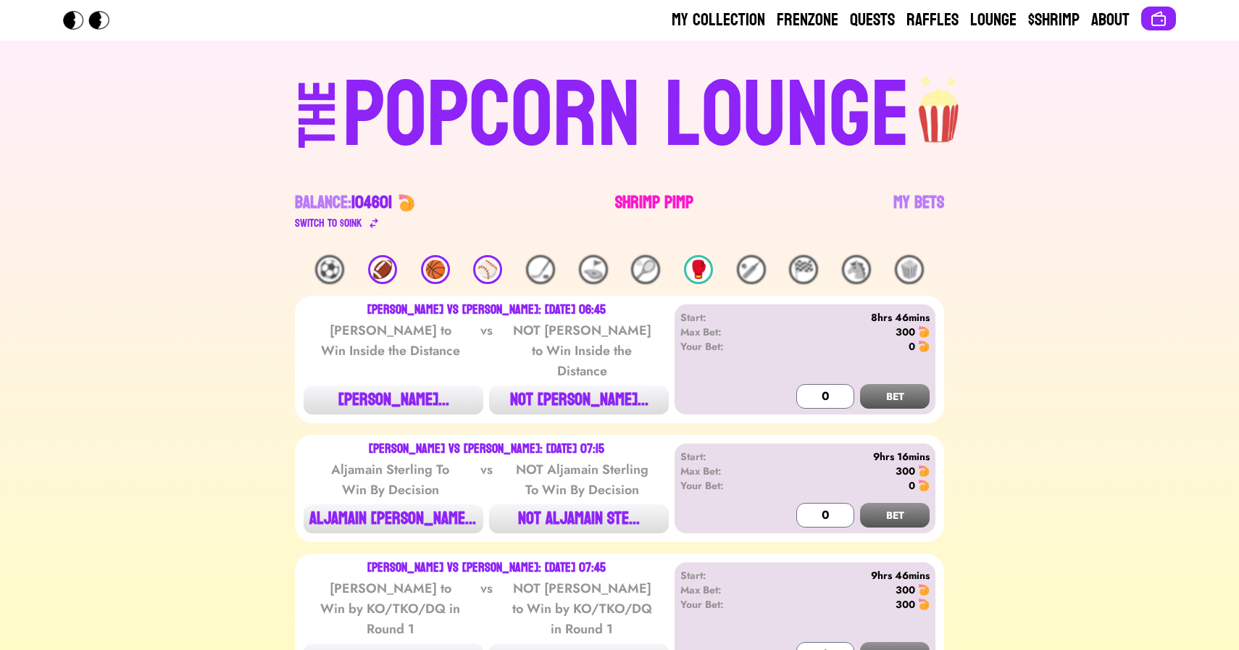
click at [633, 196] on link "Shrimp Pimp" at bounding box center [654, 211] width 78 height 41
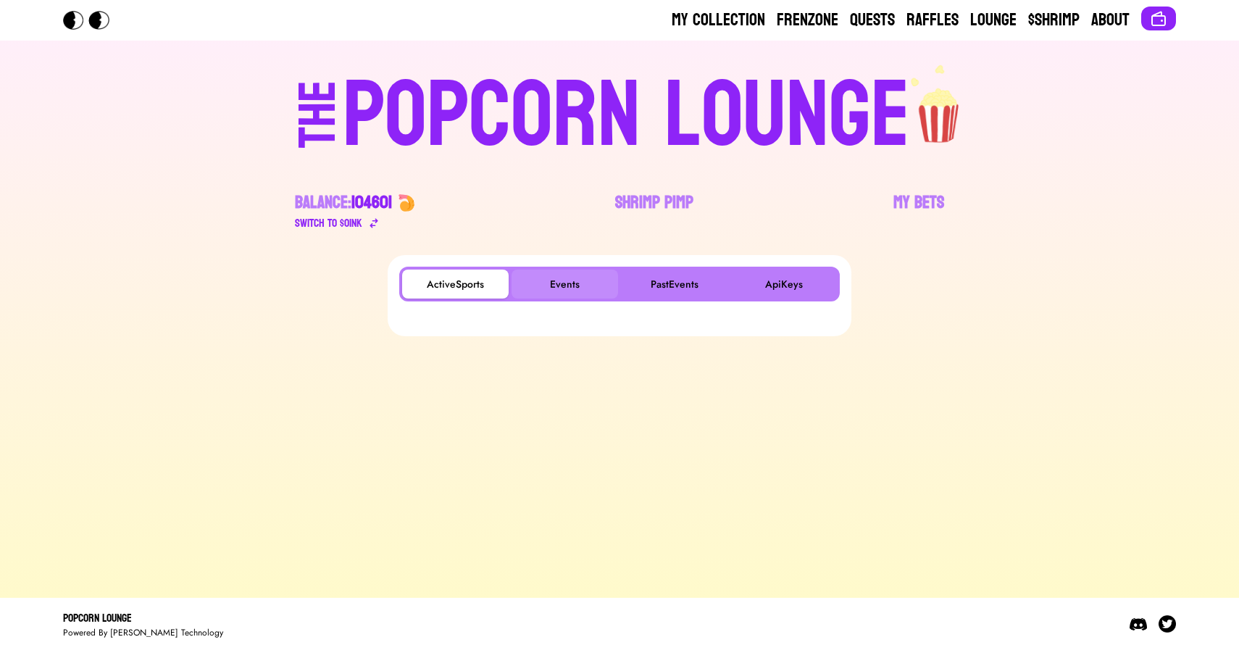
click at [569, 283] on button "Events" at bounding box center [565, 284] width 107 height 29
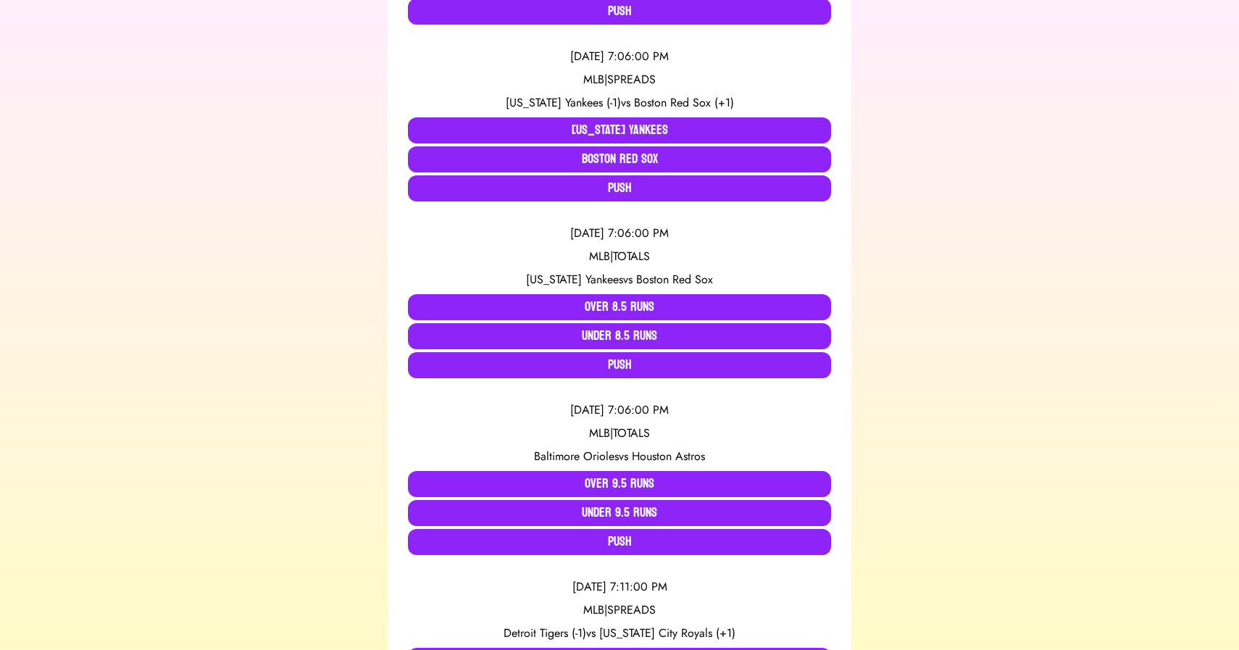
scroll to position [476, 0]
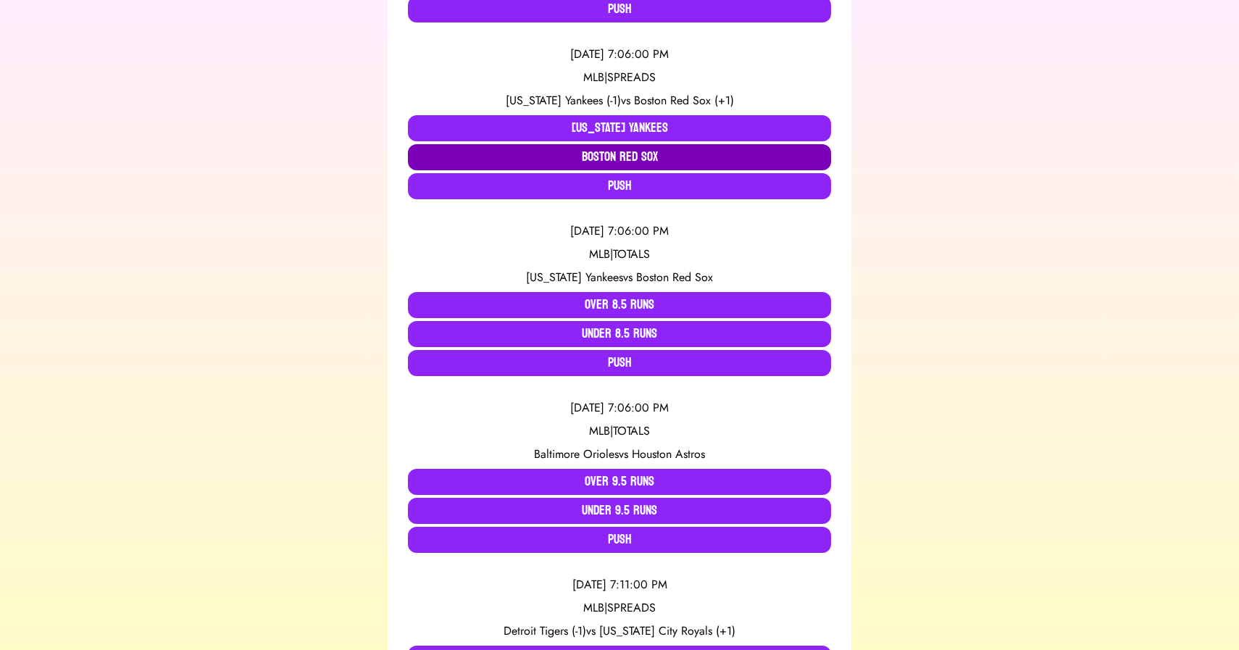
click at [578, 162] on button "Boston Red Sox" at bounding box center [619, 157] width 423 height 26
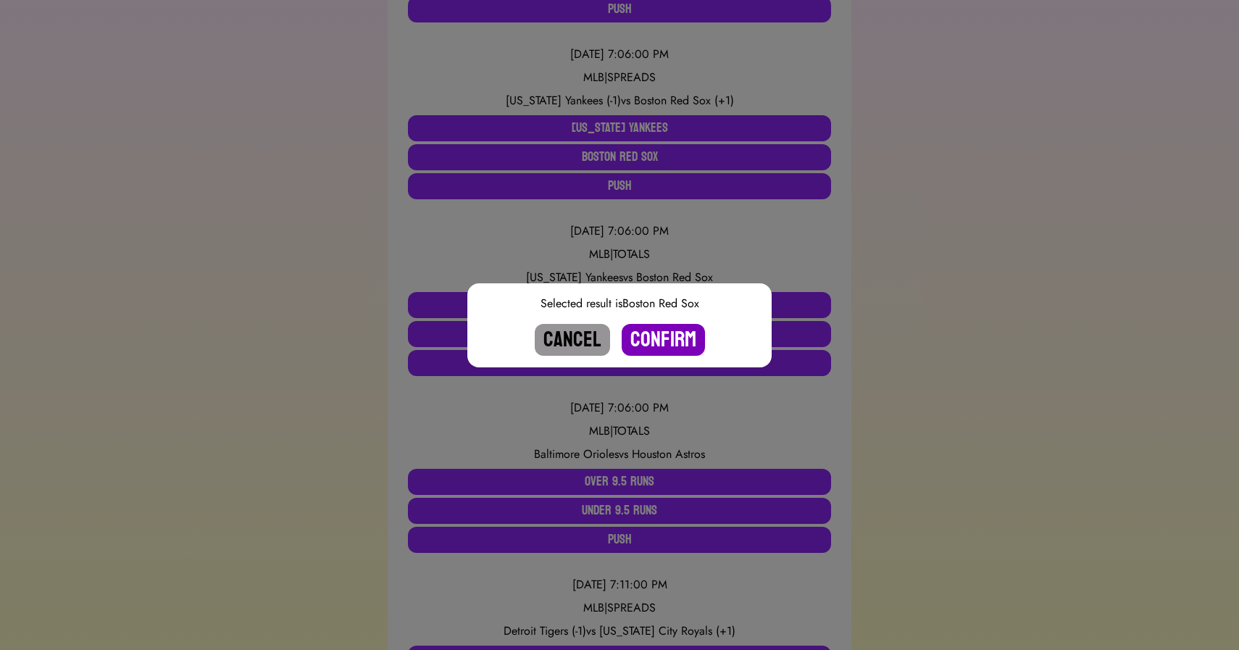
click at [656, 338] on button "Confirm" at bounding box center [663, 340] width 83 height 32
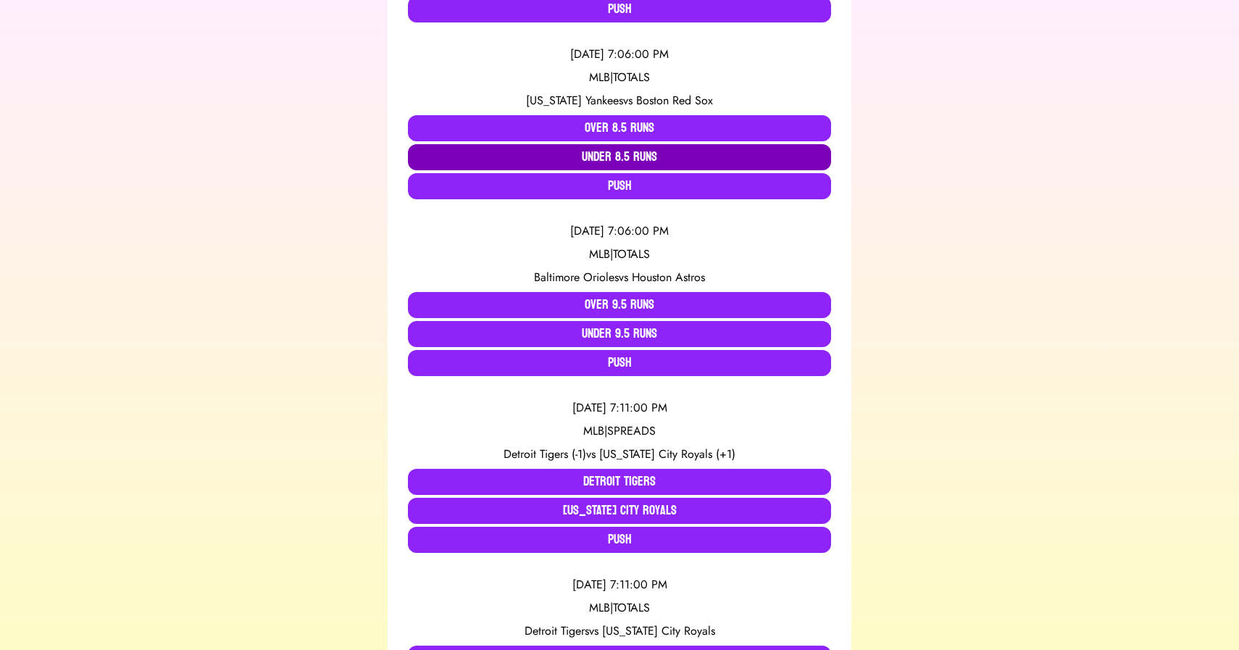
click at [617, 154] on button "Under 8.5 Runs" at bounding box center [619, 157] width 423 height 26
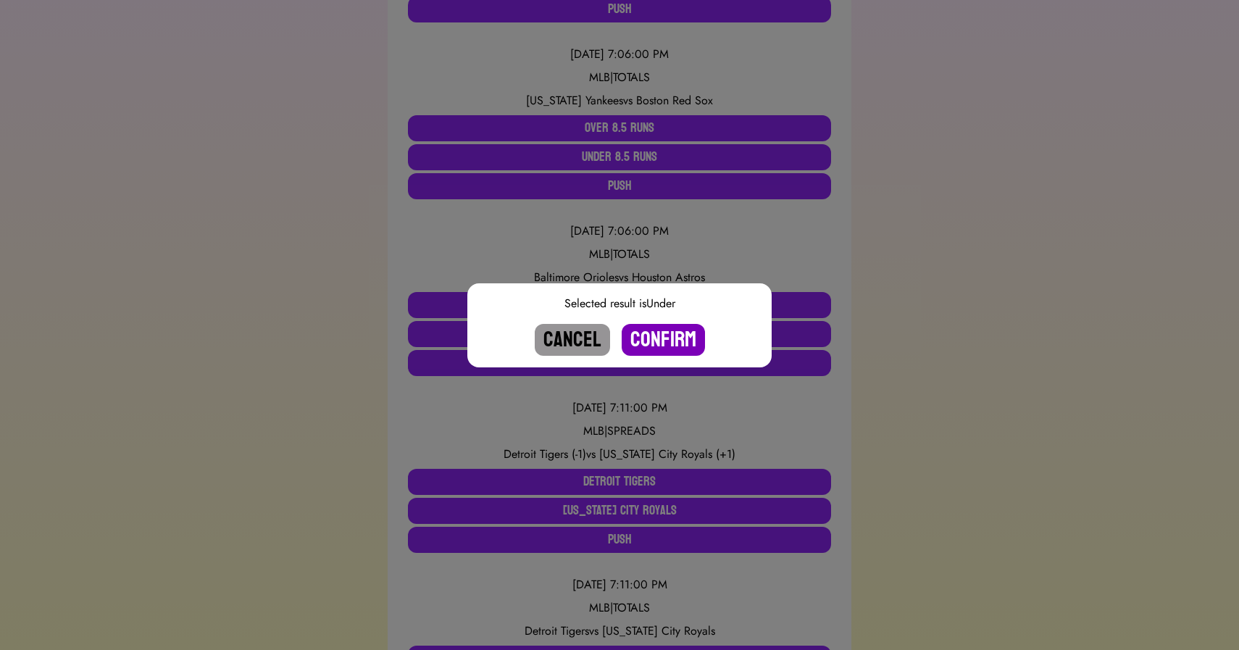
click at [667, 335] on button "Confirm" at bounding box center [663, 340] width 83 height 32
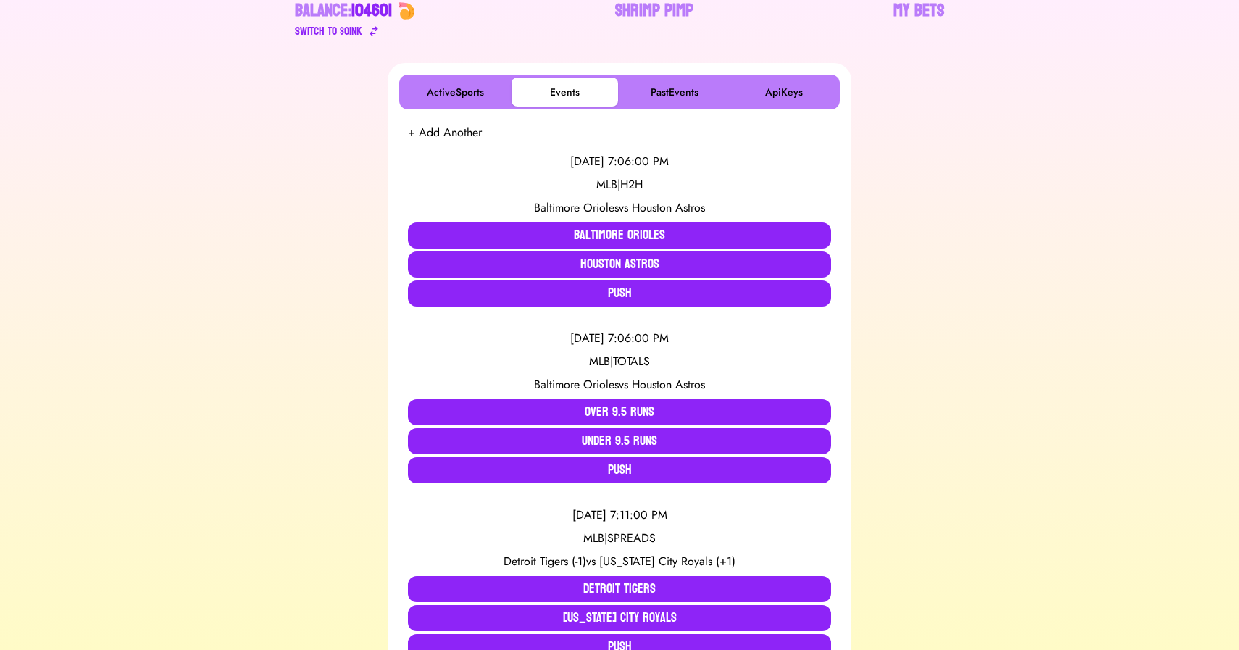
scroll to position [0, 0]
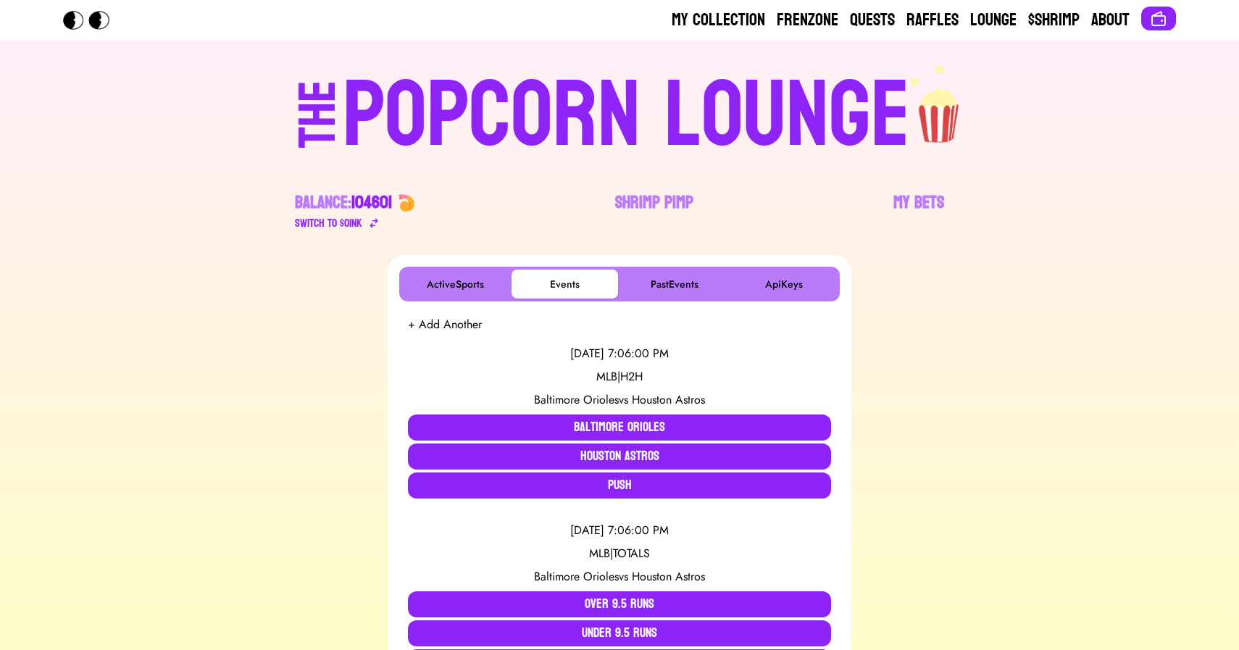
click at [625, 93] on div "POPCORN LOUNGE" at bounding box center [626, 116] width 567 height 93
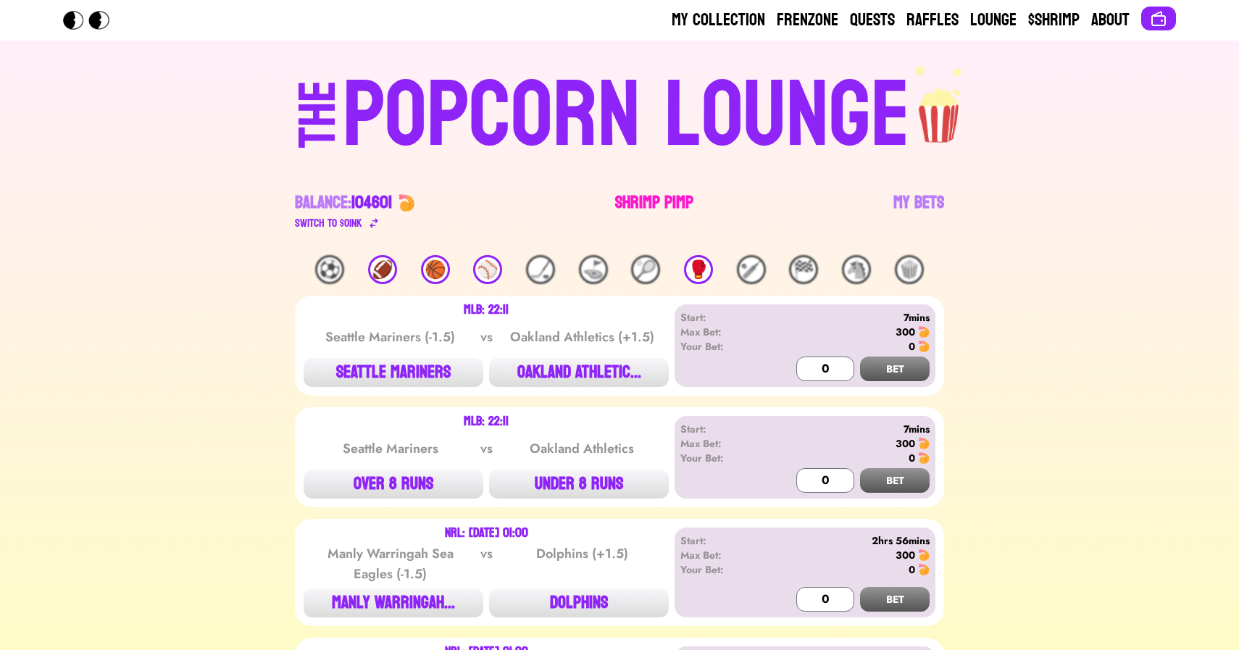
click at [641, 196] on link "Shrimp Pimp" at bounding box center [654, 211] width 78 height 41
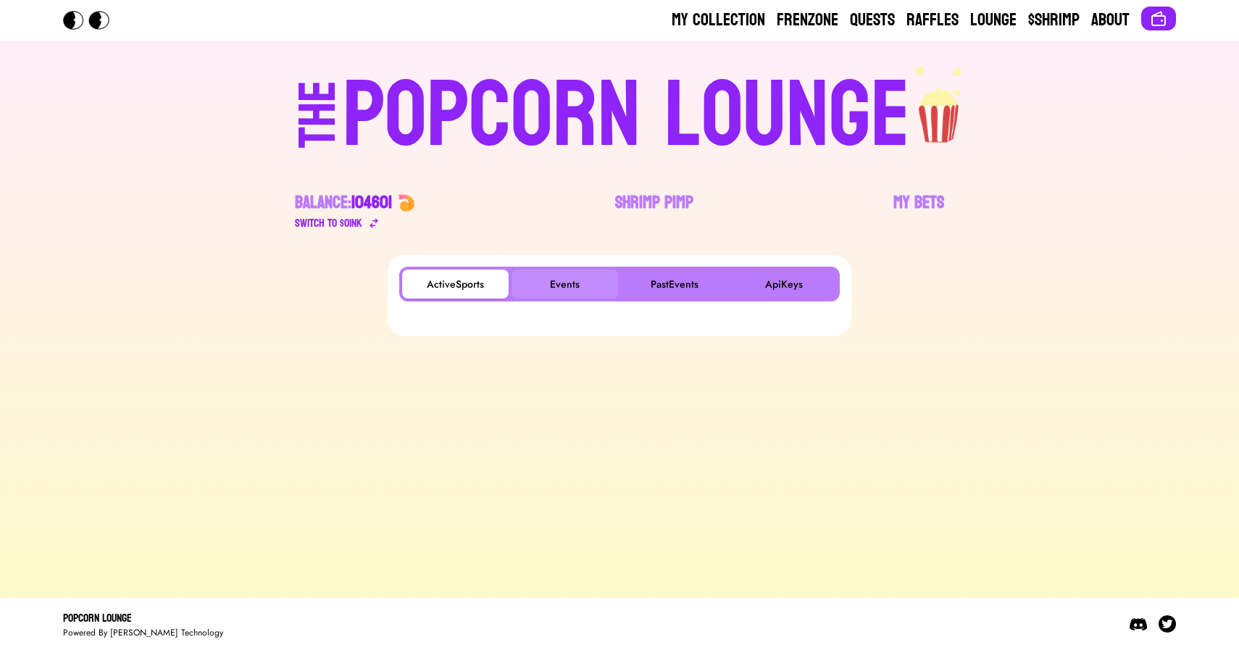
click at [572, 280] on button "Events" at bounding box center [565, 284] width 107 height 29
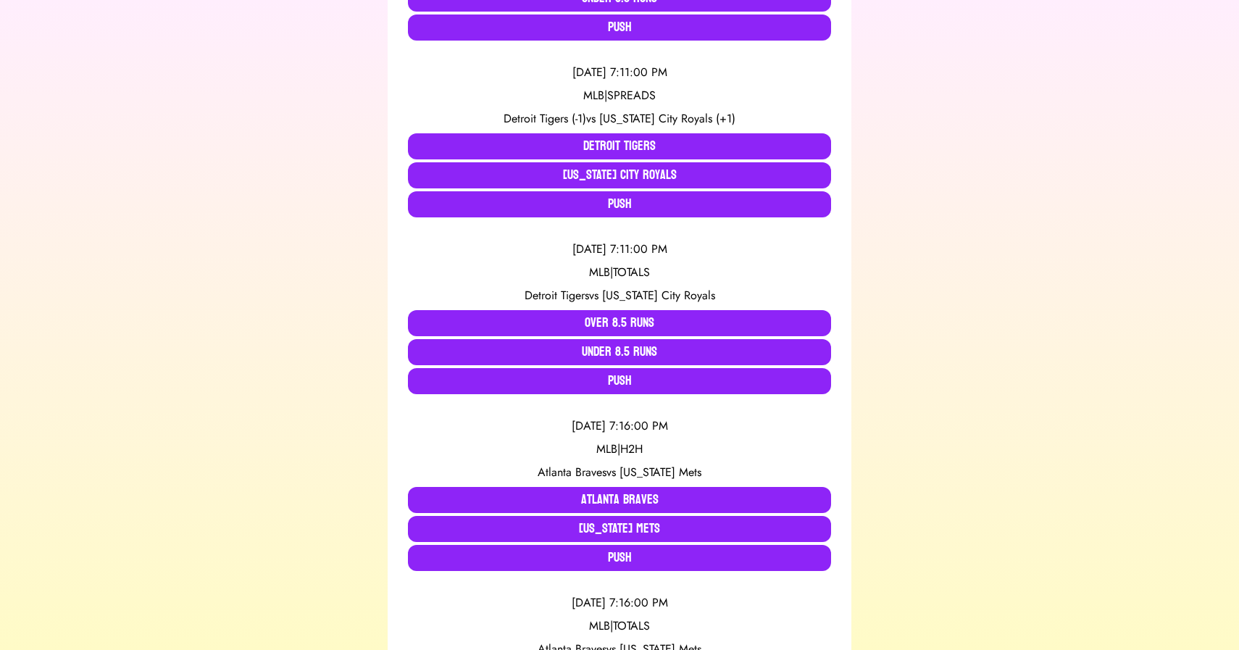
scroll to position [636, 0]
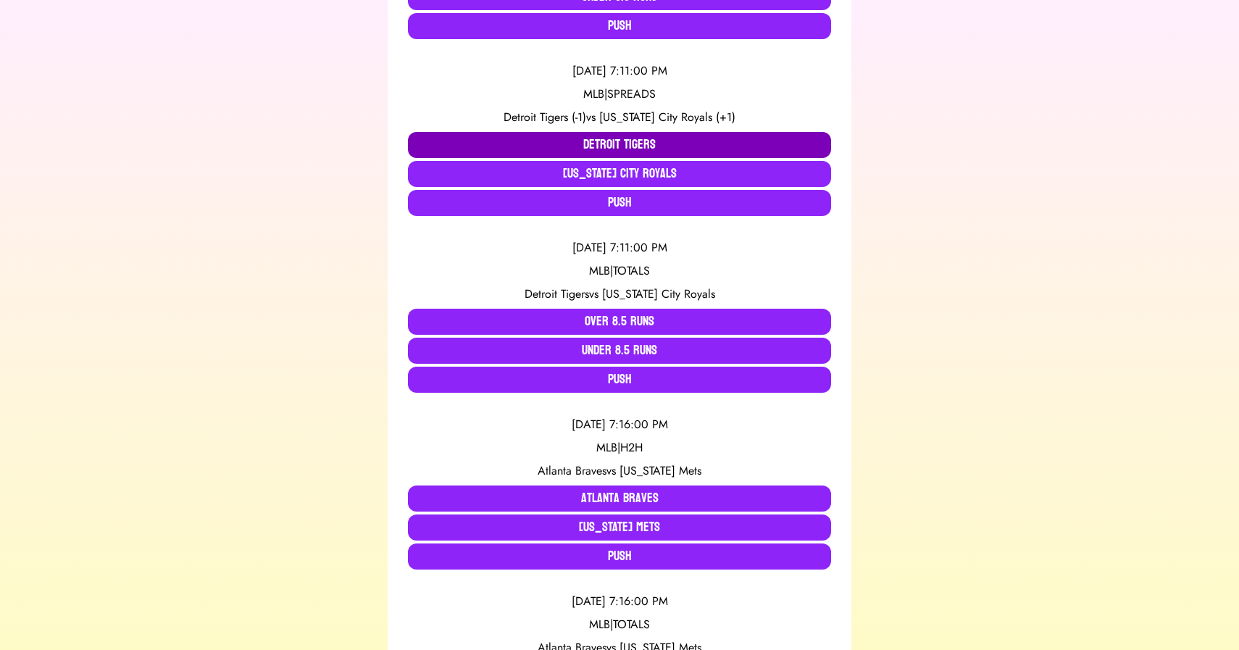
click at [509, 147] on button "Detroit Tigers" at bounding box center [619, 145] width 423 height 26
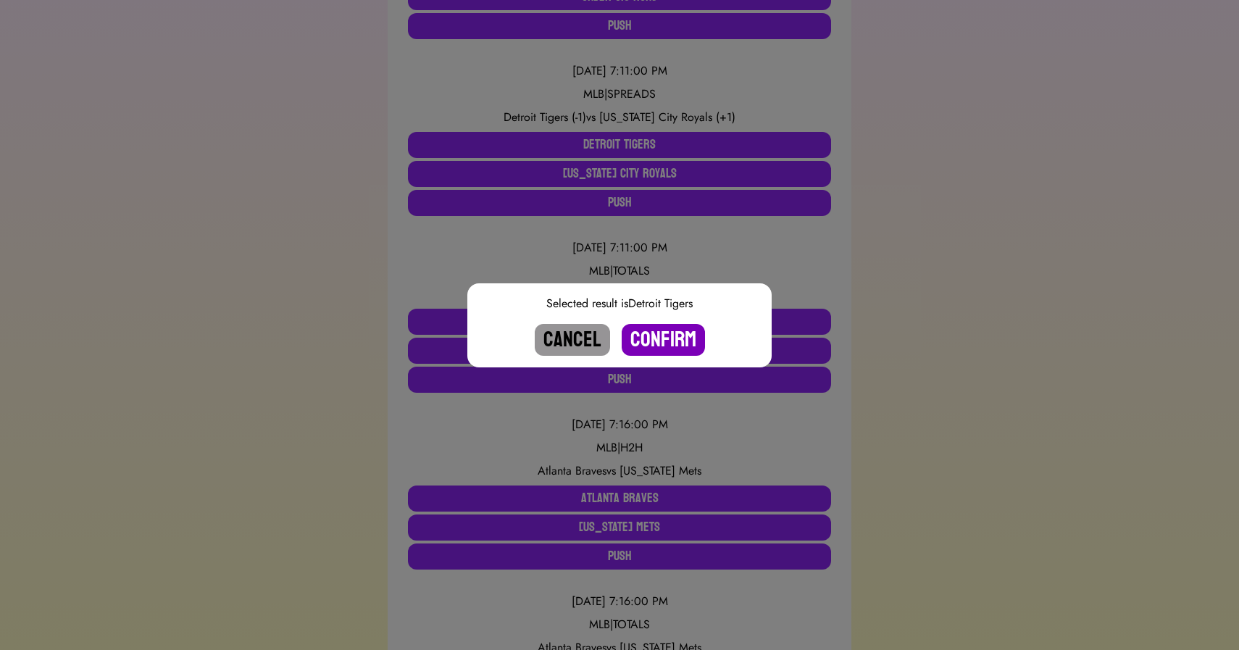
click at [653, 342] on button "Confirm" at bounding box center [663, 340] width 83 height 32
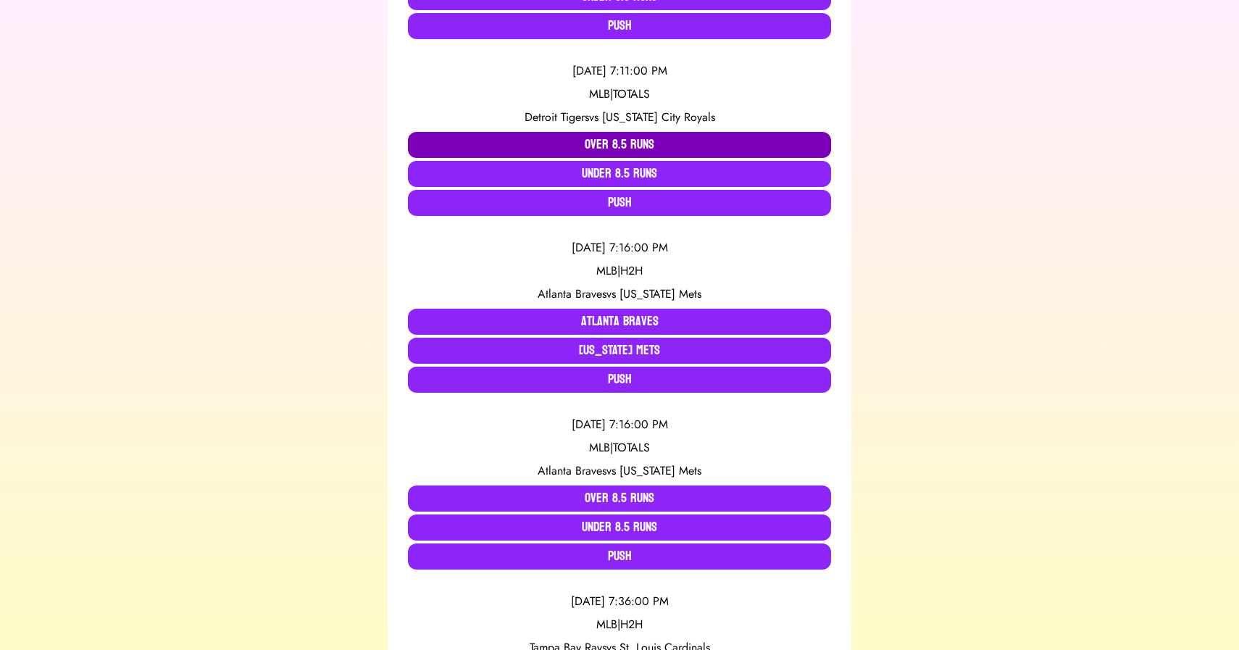
click at [569, 146] on button "Over 8.5 Runs" at bounding box center [619, 145] width 423 height 26
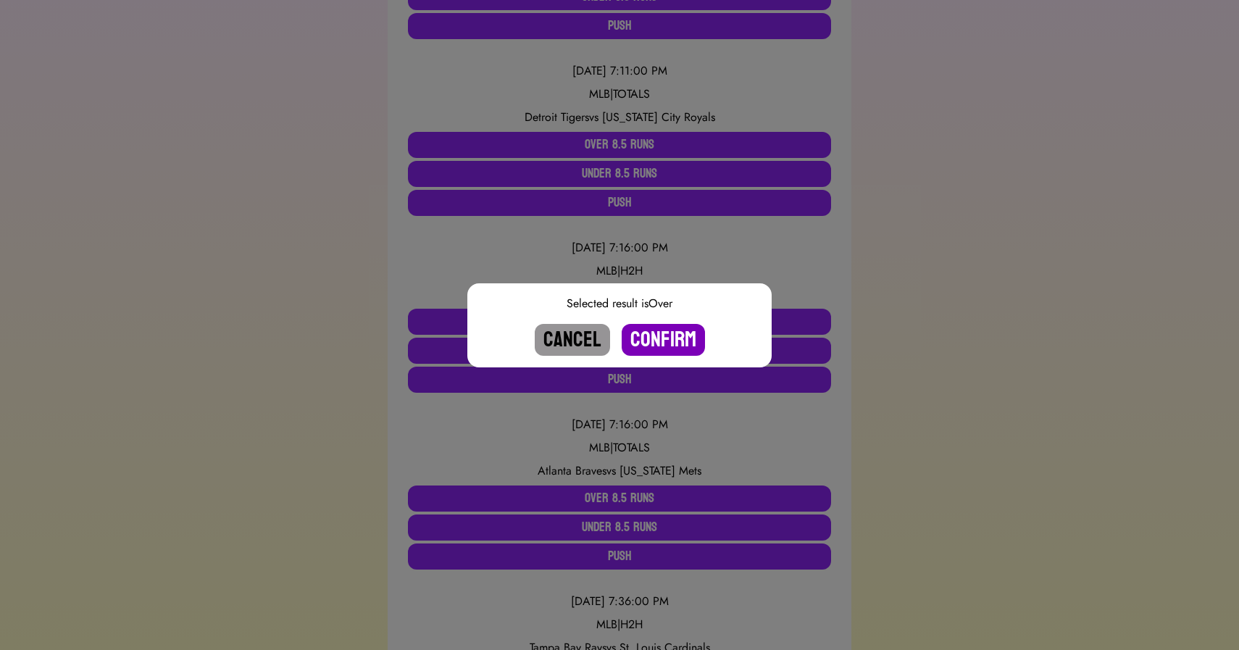
click at [663, 334] on button "Confirm" at bounding box center [663, 340] width 83 height 32
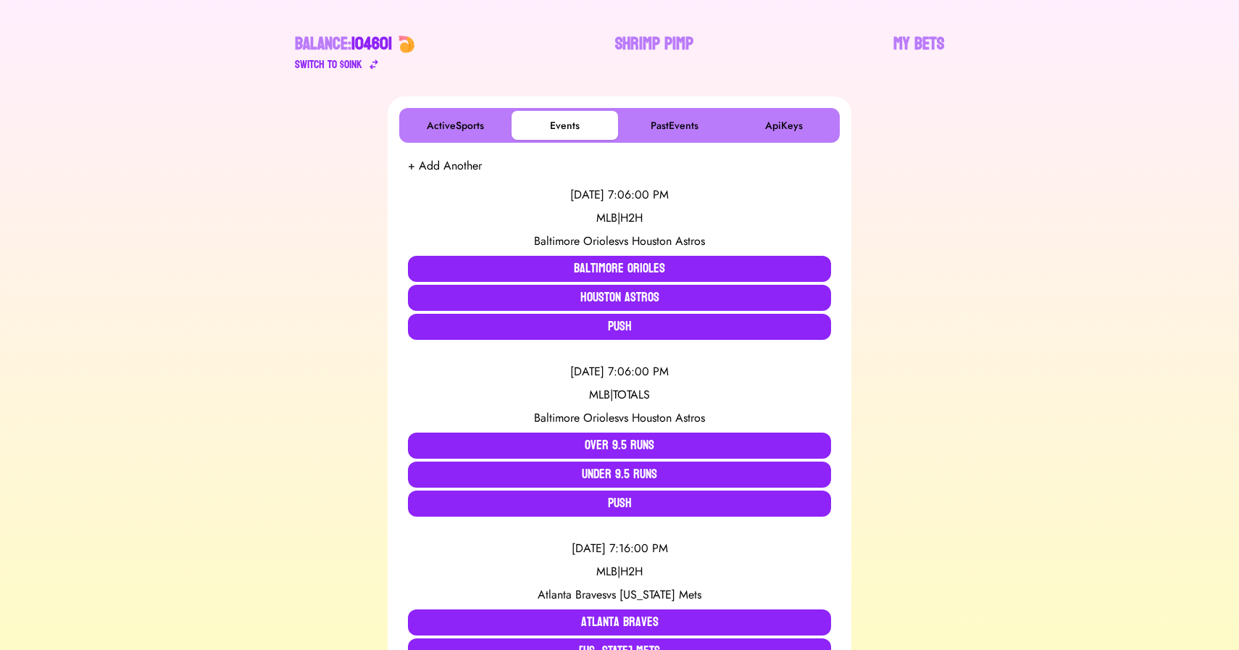
scroll to position [0, 0]
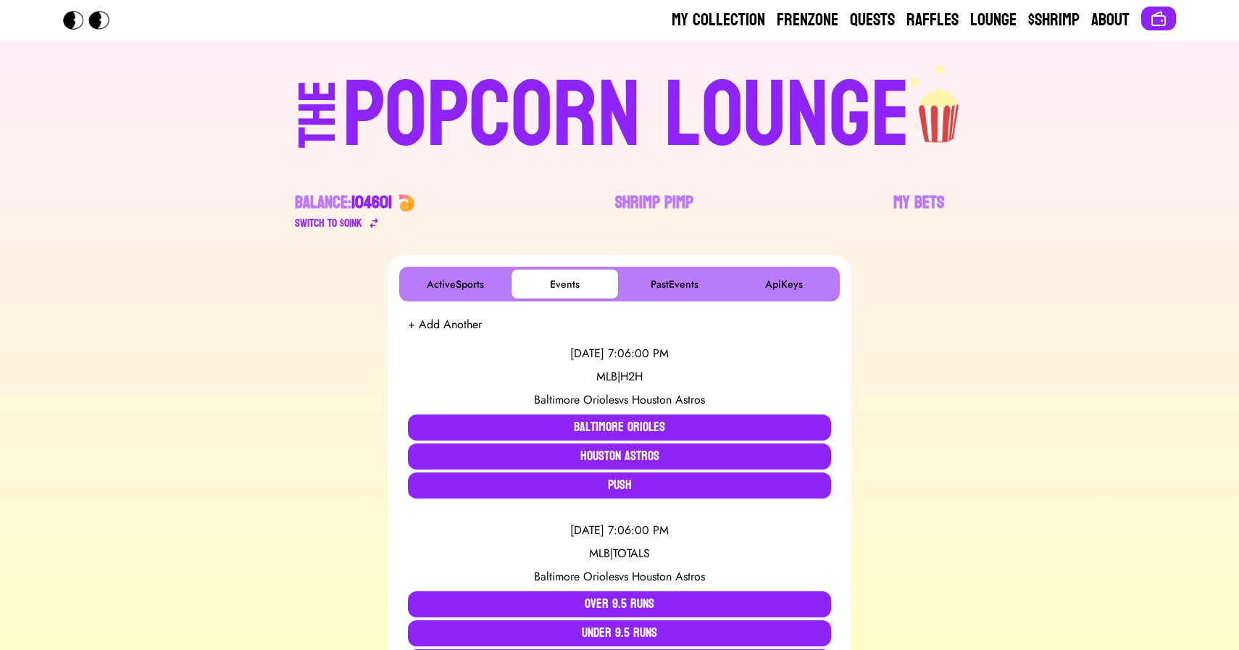
click at [625, 117] on div "POPCORN LOUNGE" at bounding box center [626, 116] width 567 height 93
